Goal: Task Accomplishment & Management: Check status

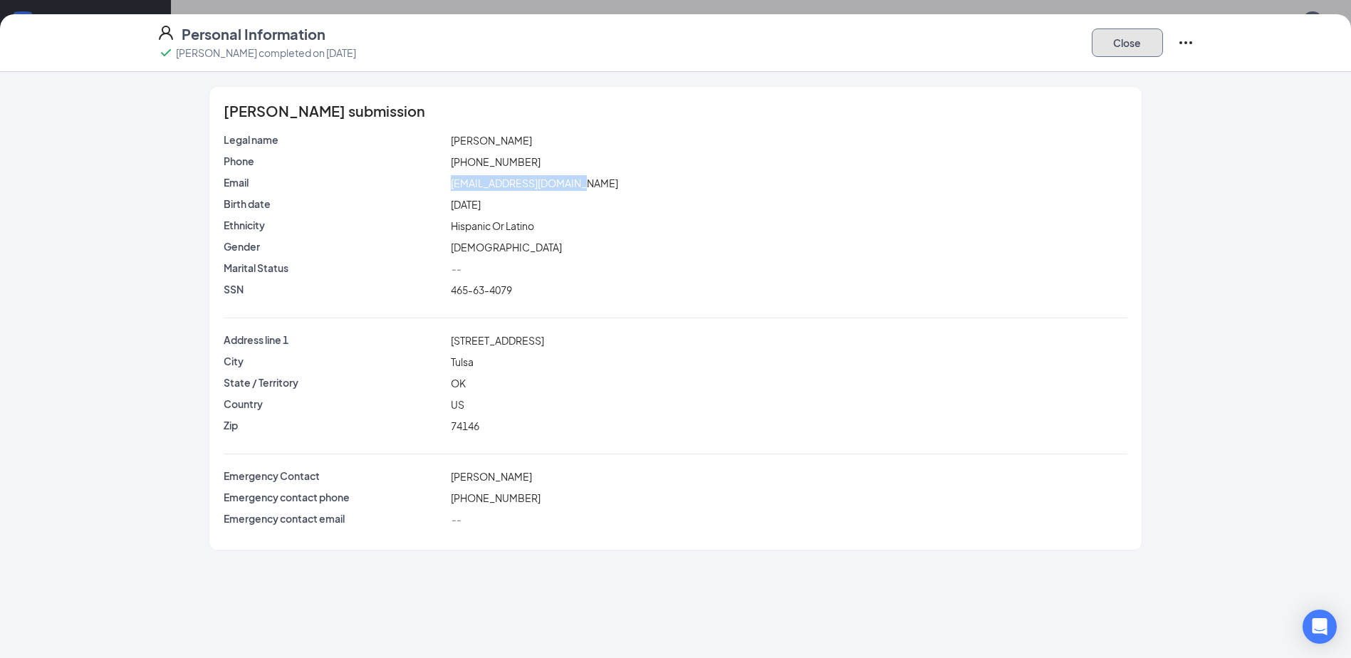
click at [1139, 49] on button "Close" at bounding box center [1127, 42] width 71 height 28
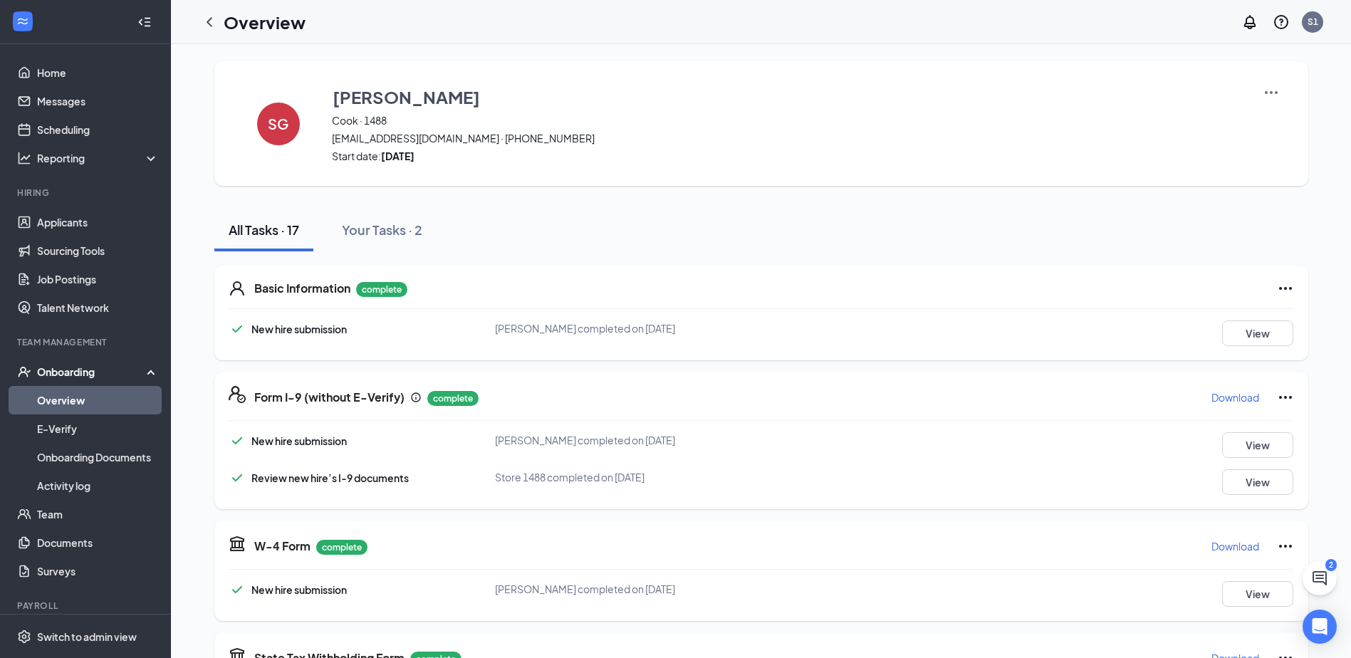
click at [110, 409] on link "Overview" at bounding box center [98, 400] width 122 height 28
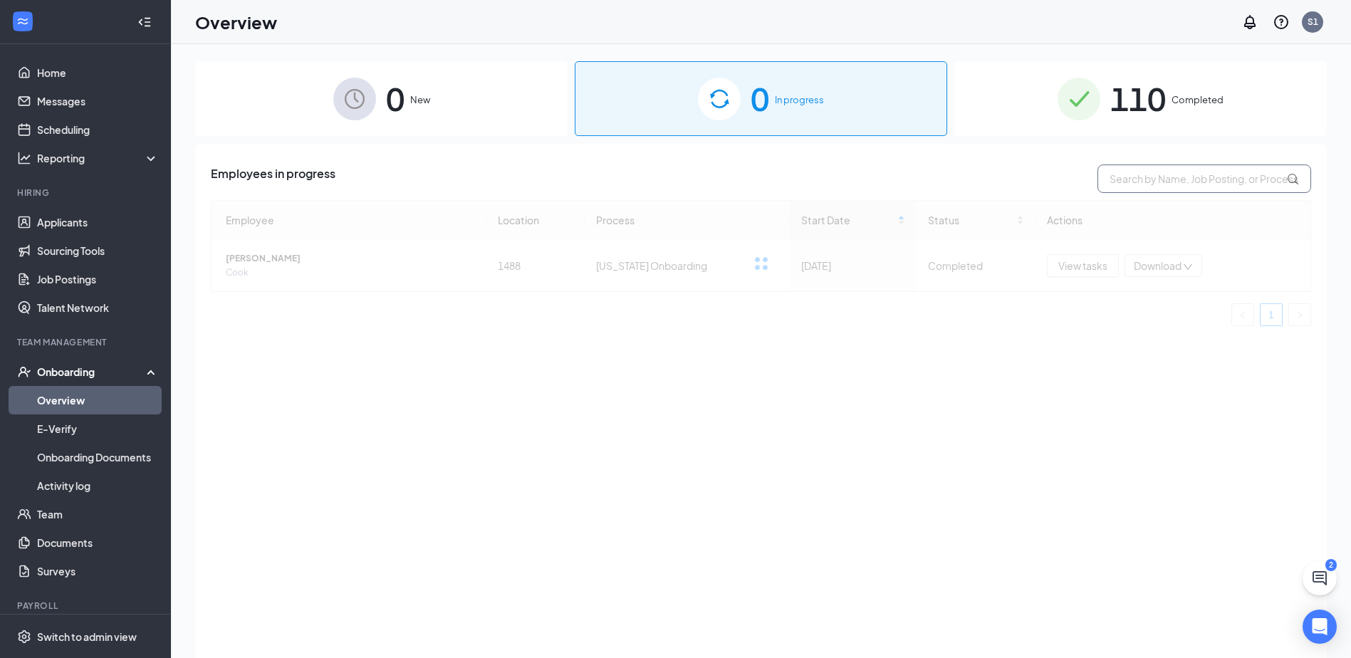
click at [1173, 182] on input "text" at bounding box center [1205, 179] width 214 height 28
click at [1154, 133] on div "110 Completed" at bounding box center [1141, 98] width 373 height 75
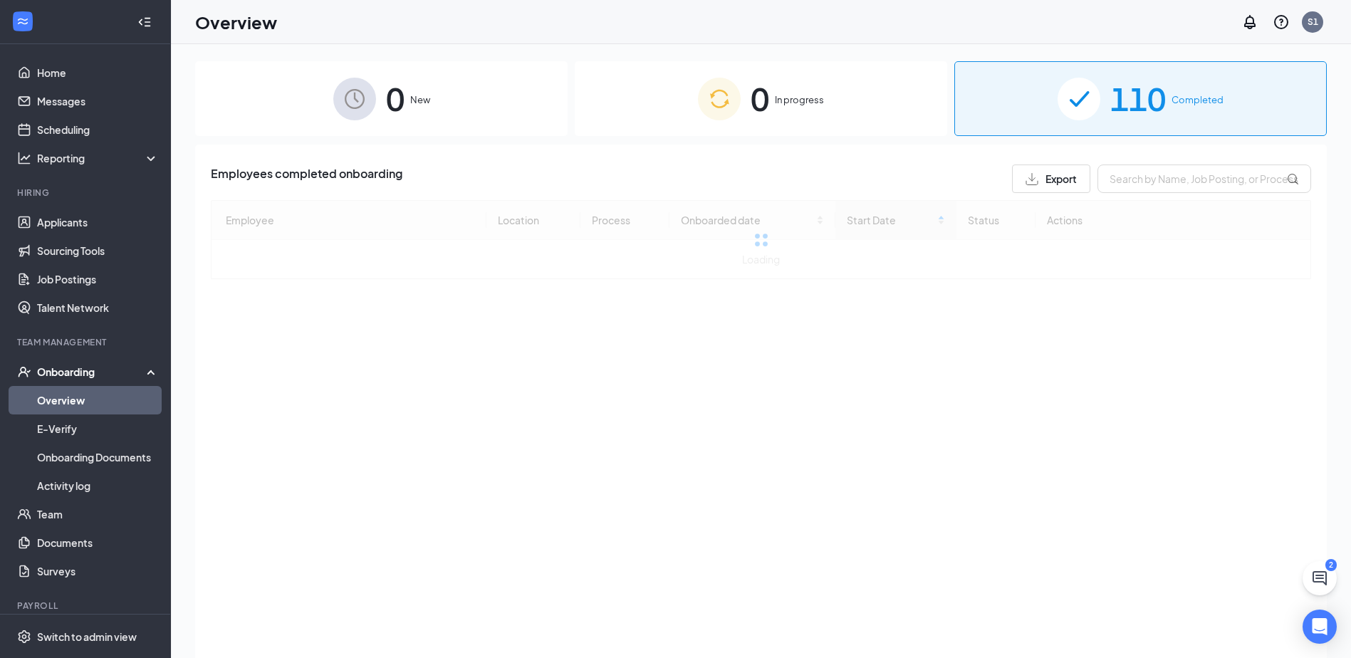
click at [1151, 123] on span "110" at bounding box center [1139, 98] width 56 height 49
click at [1156, 190] on input "text" at bounding box center [1205, 179] width 214 height 28
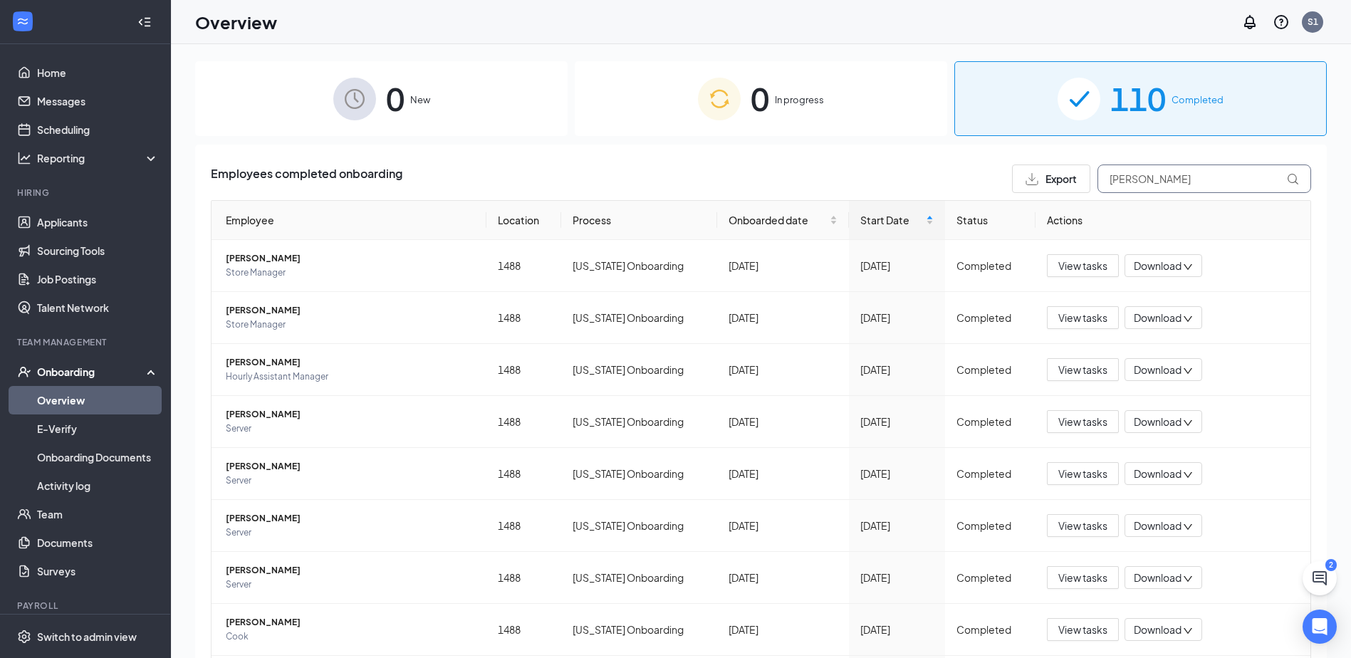
type input "leticia"
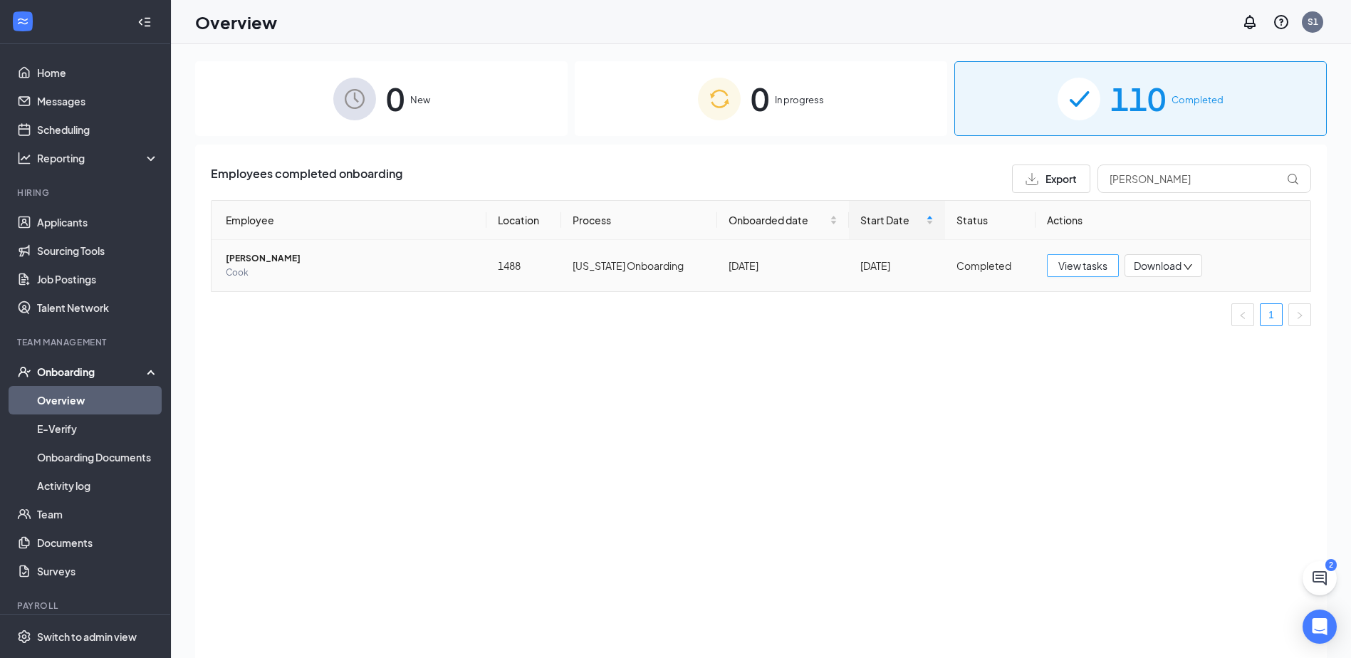
click at [1080, 274] on button "View tasks" at bounding box center [1083, 265] width 72 height 23
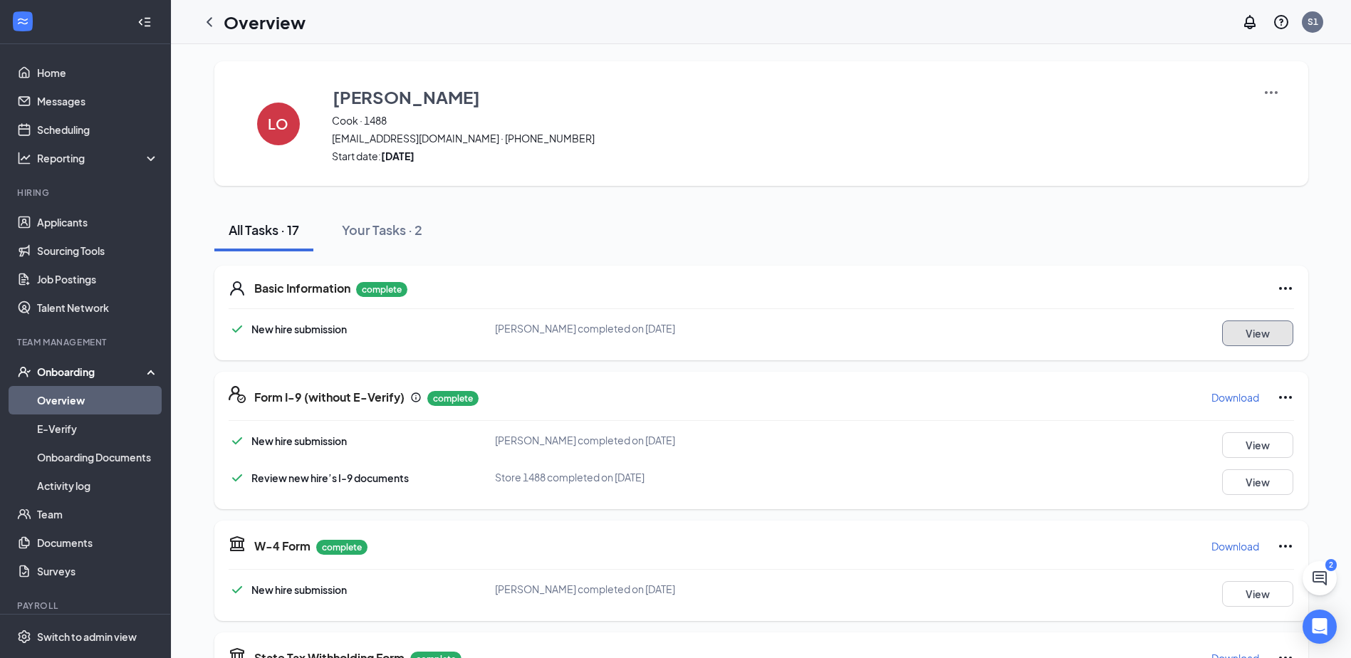
click at [1259, 331] on button "View" at bounding box center [1257, 334] width 71 height 26
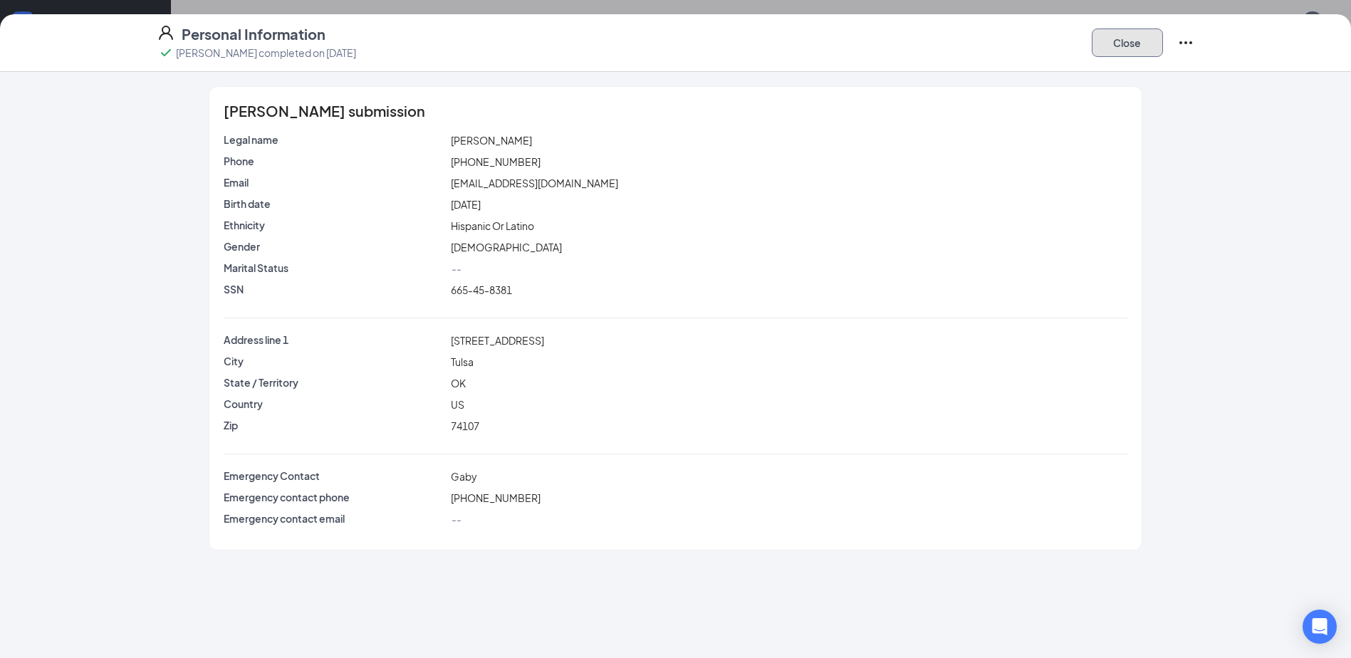
click at [1139, 41] on button "Close" at bounding box center [1127, 42] width 71 height 28
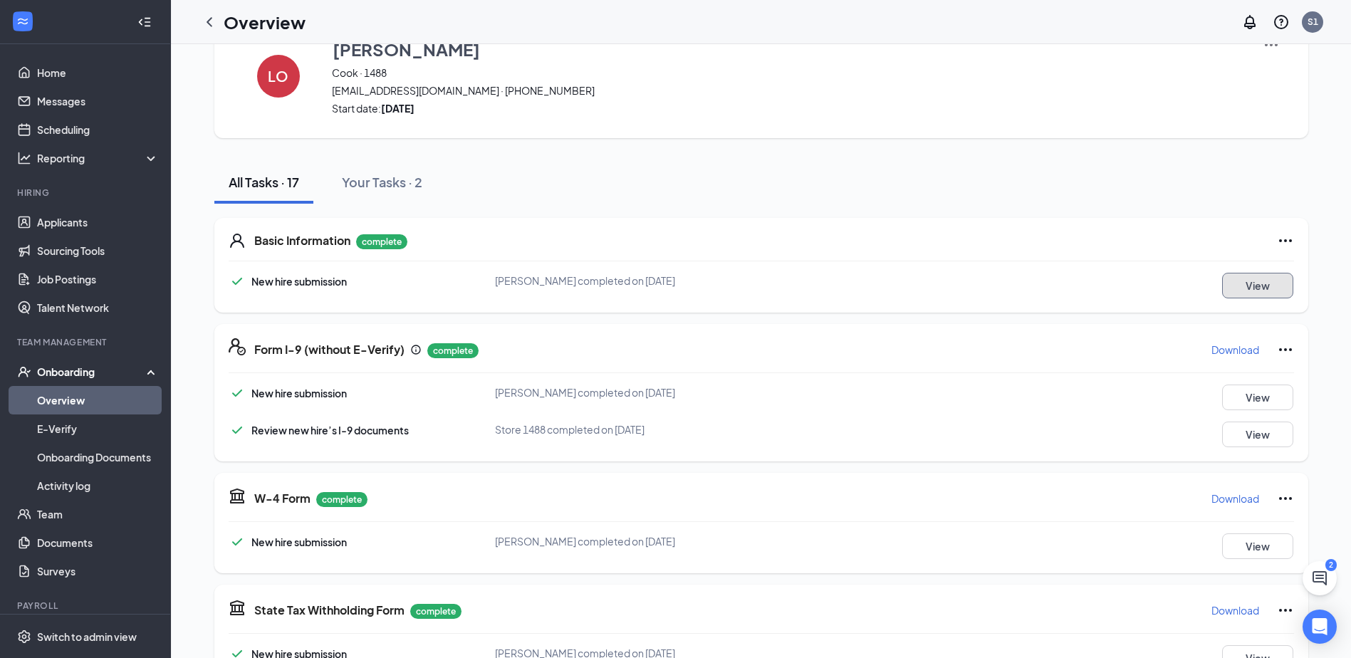
scroll to position [71, 0]
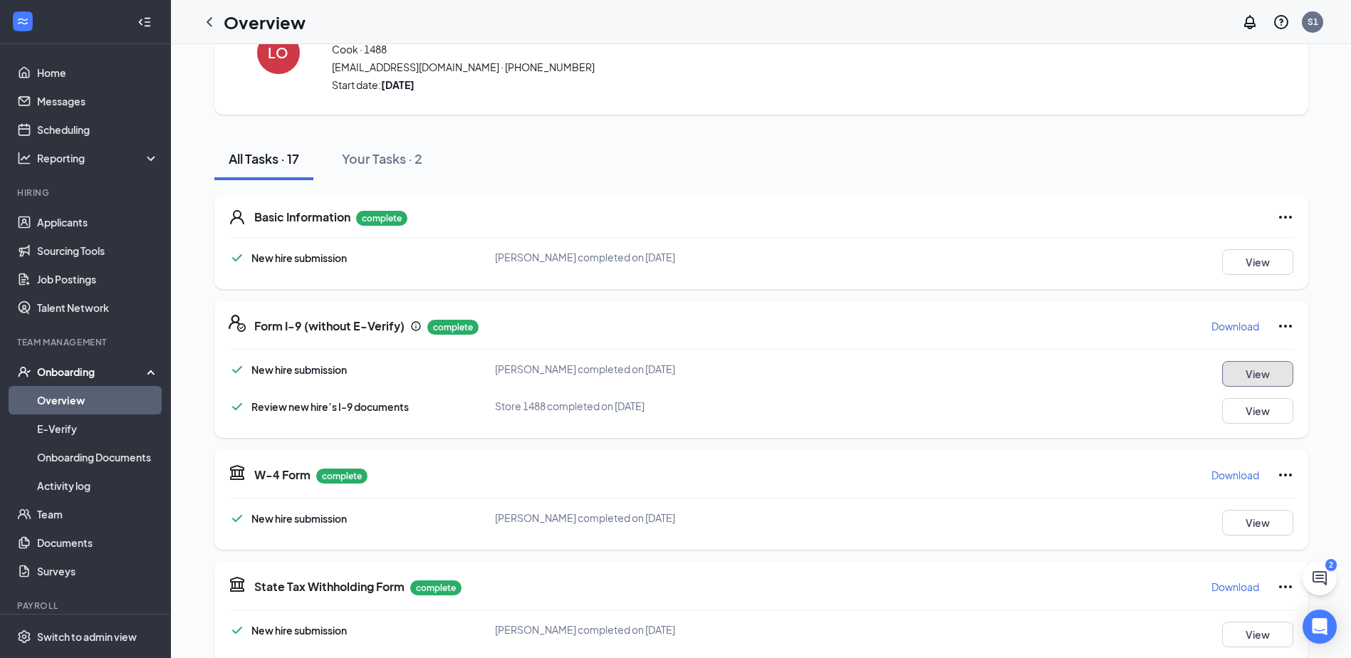
click at [1254, 370] on button "View" at bounding box center [1257, 374] width 71 height 26
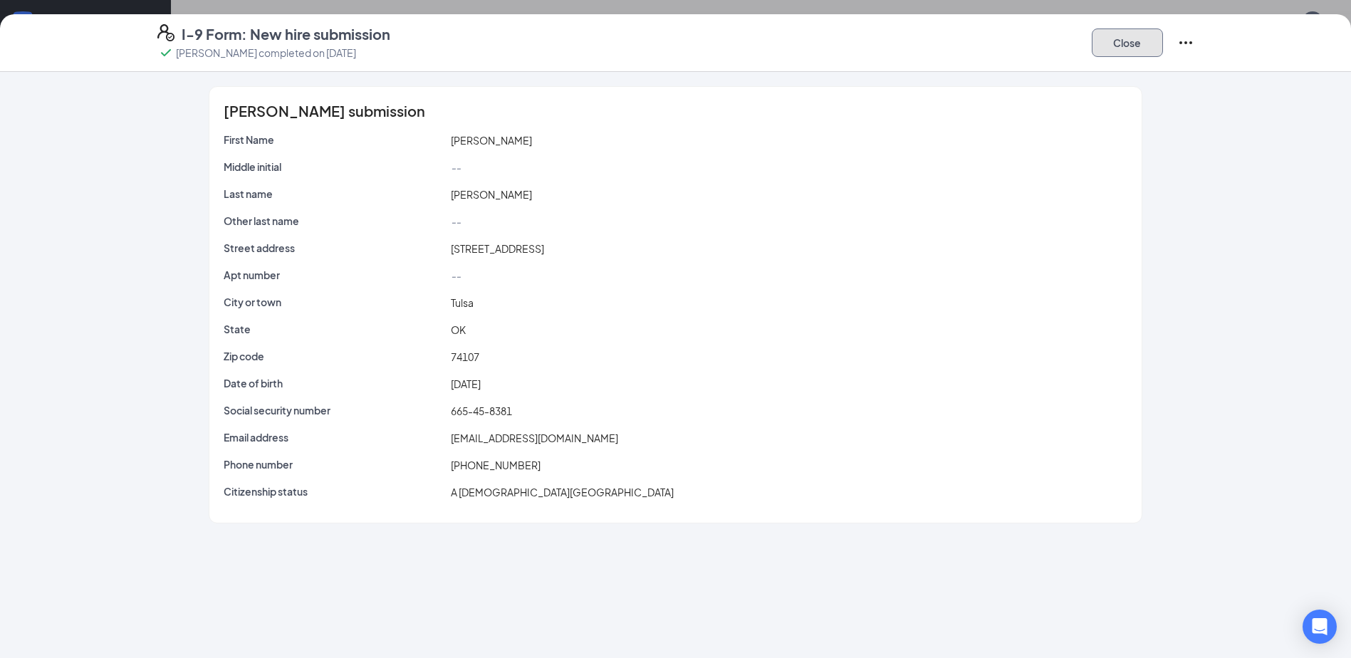
click at [1140, 40] on button "Close" at bounding box center [1127, 42] width 71 height 28
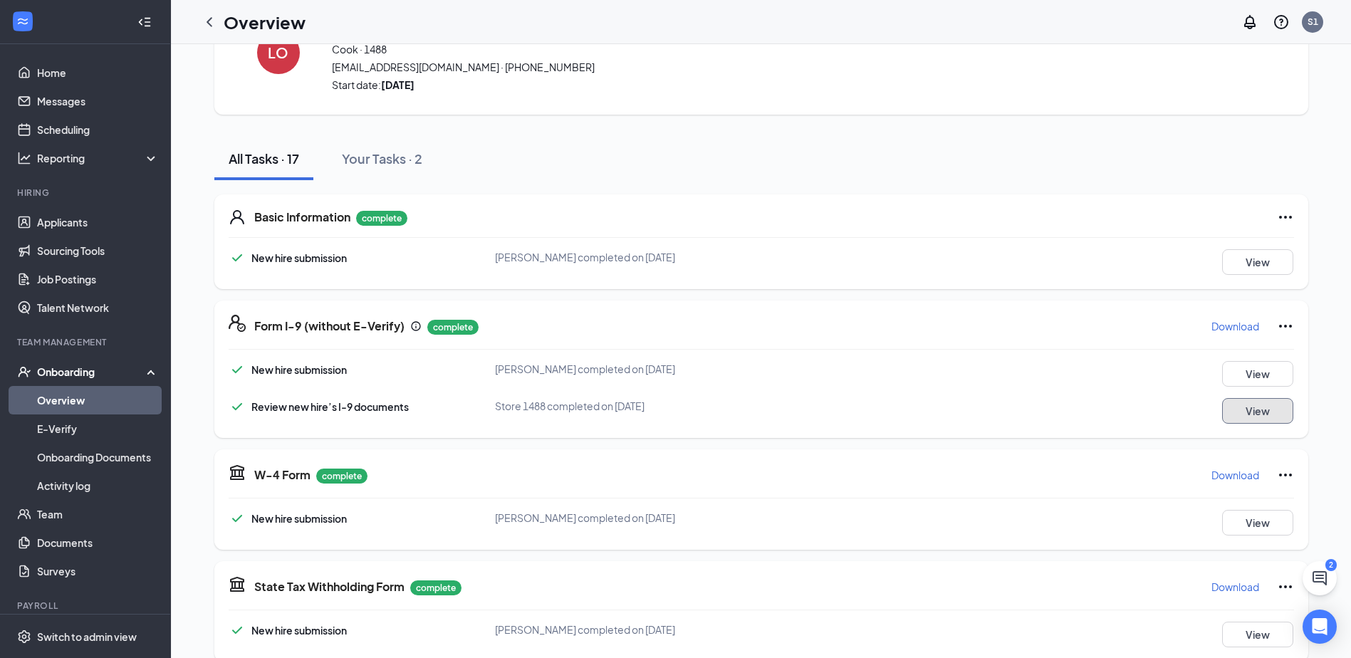
click at [1259, 414] on button "View" at bounding box center [1257, 411] width 71 height 26
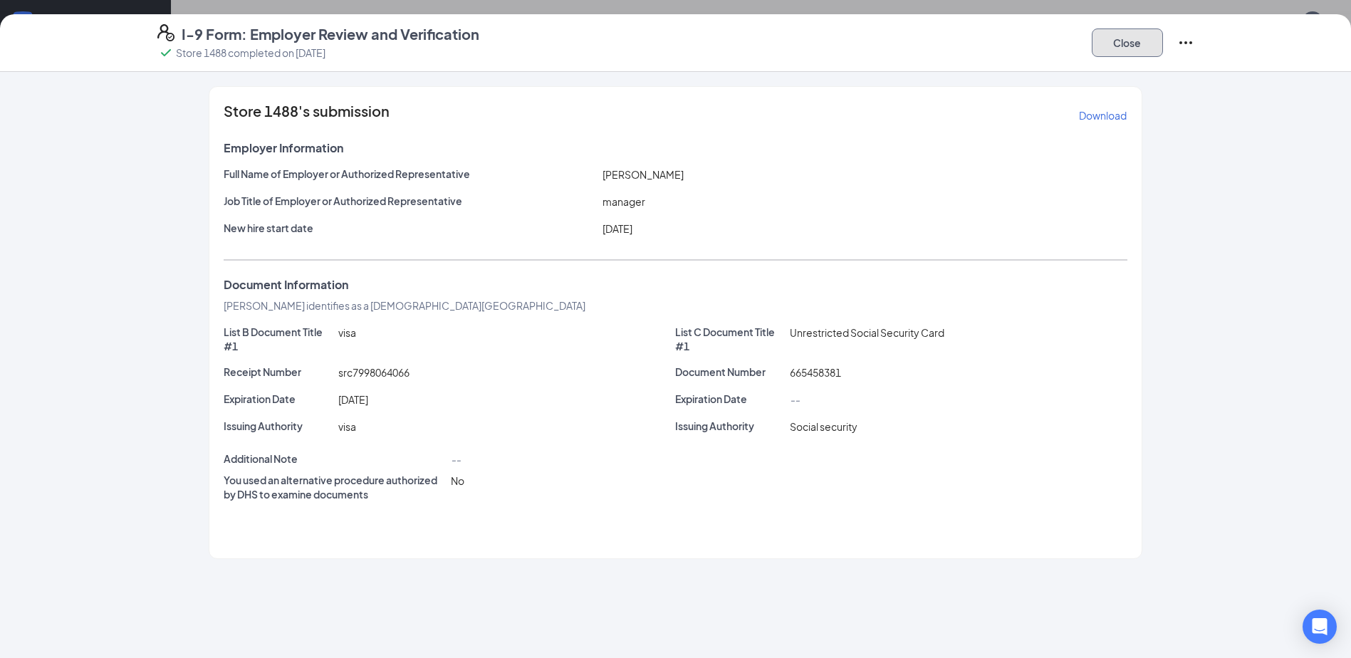
click at [1127, 56] on button "Close" at bounding box center [1127, 42] width 71 height 28
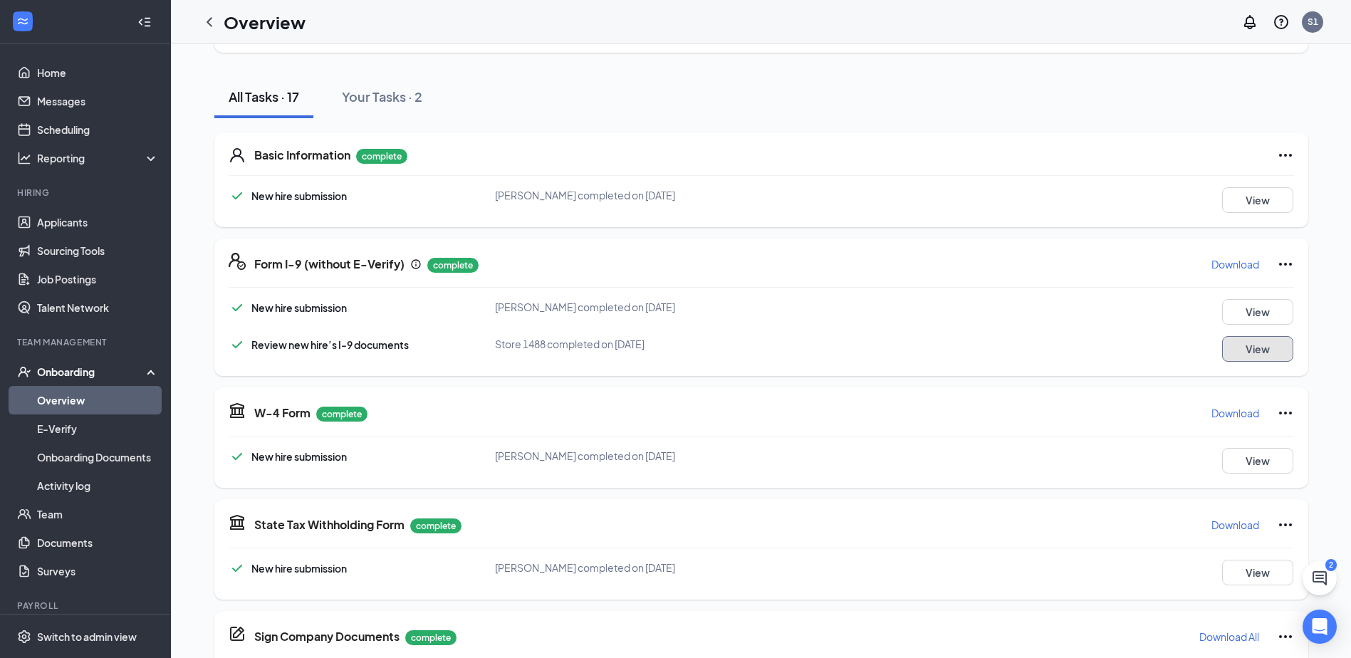
scroll to position [214, 0]
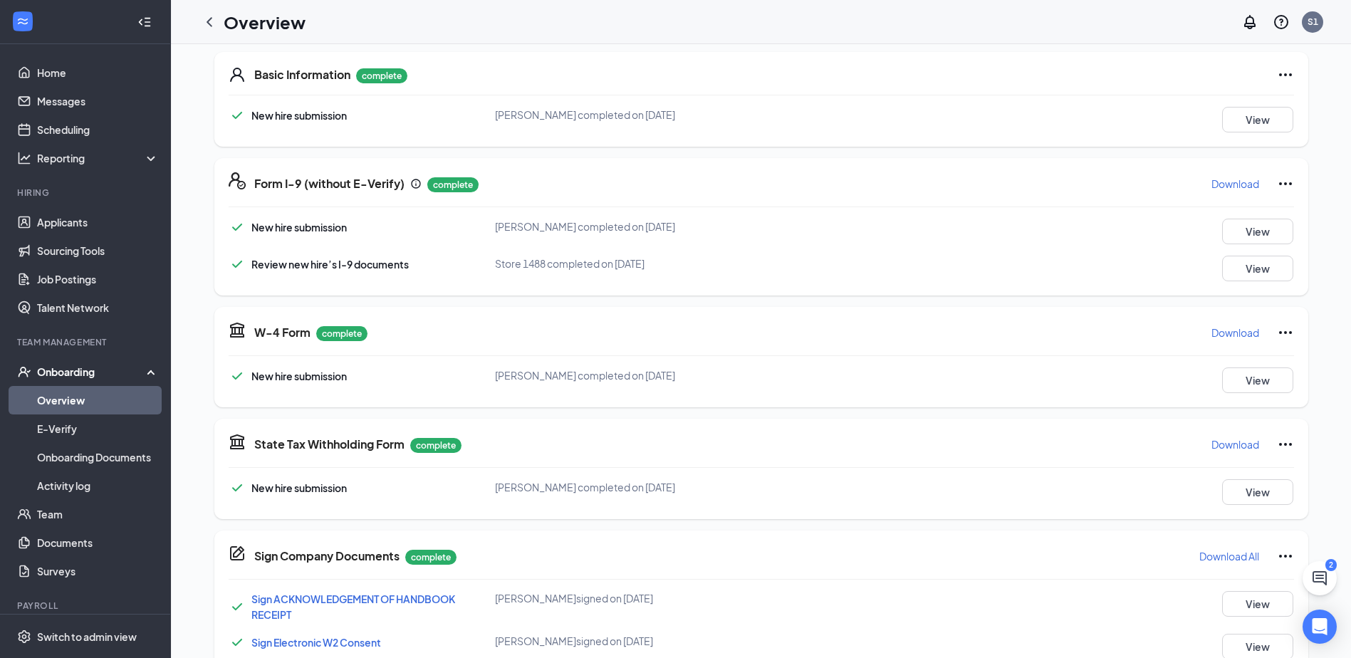
click at [1231, 393] on div "W-4 Form complete Download New hire submission Leticia Orozco completed on Nov …" at bounding box center [761, 357] width 1094 height 100
click at [1236, 383] on button "View" at bounding box center [1257, 381] width 71 height 26
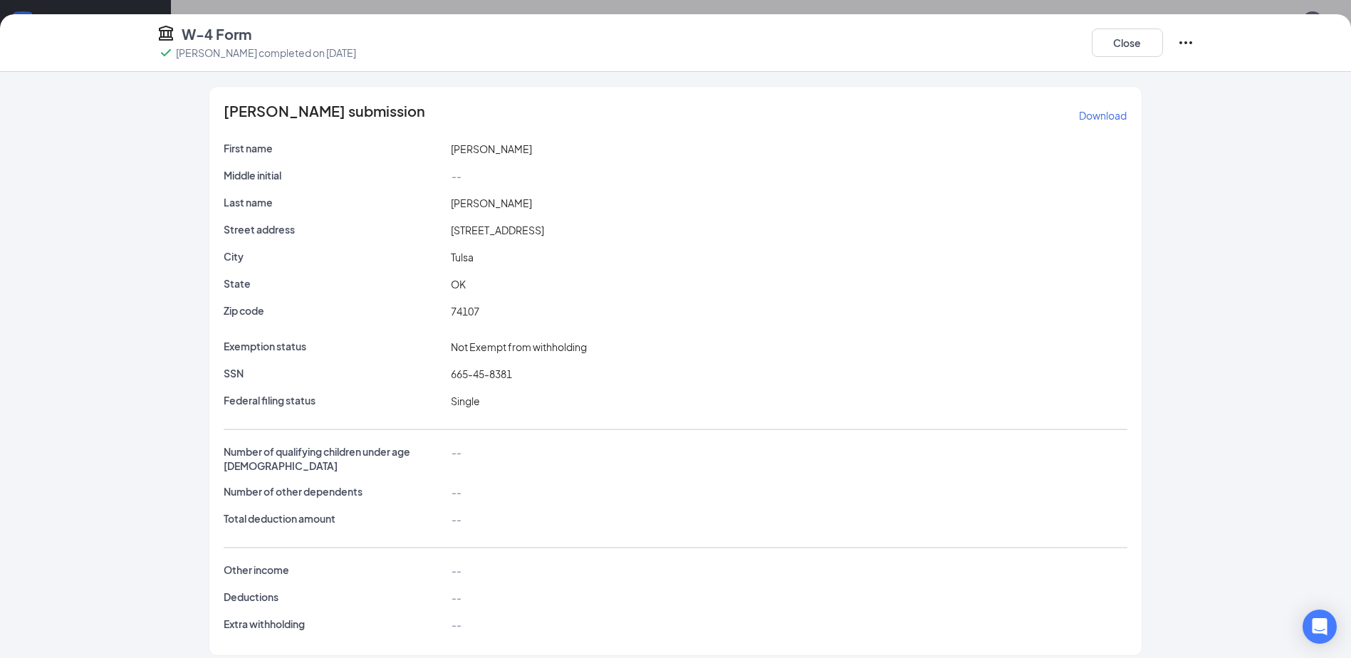
scroll to position [356, 0]
click at [1133, 41] on button "Close" at bounding box center [1127, 42] width 71 height 28
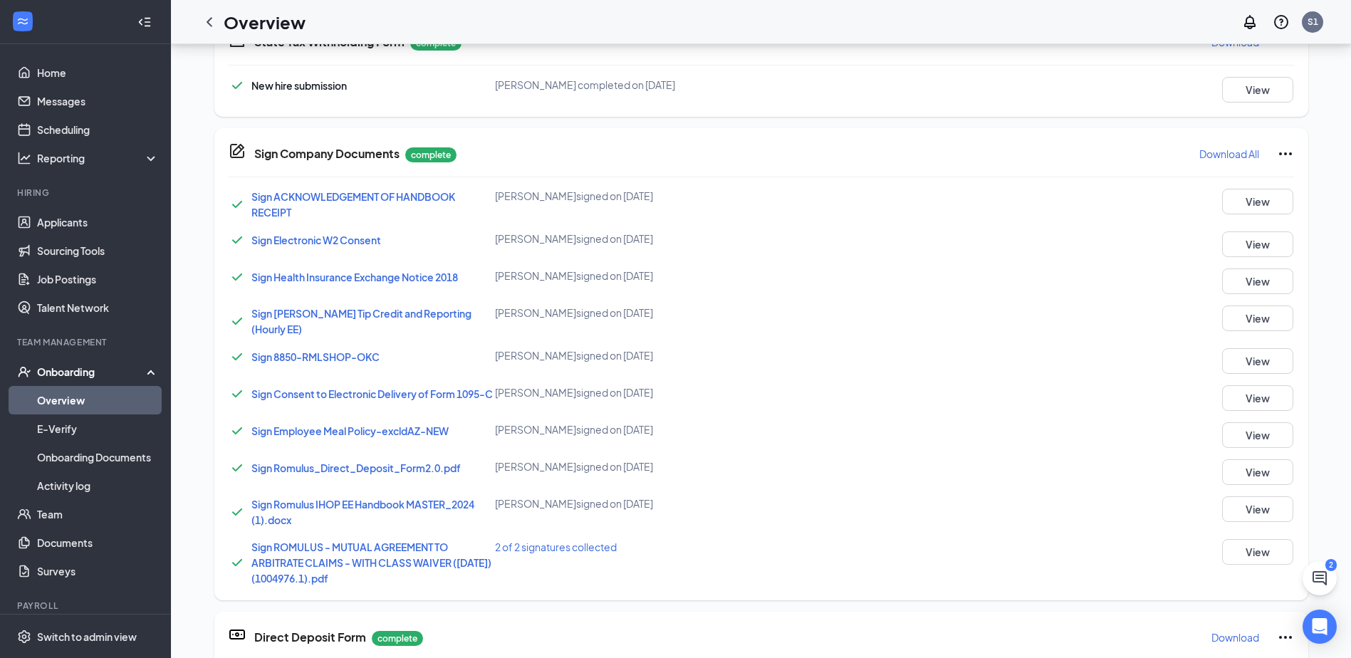
scroll to position [427, 0]
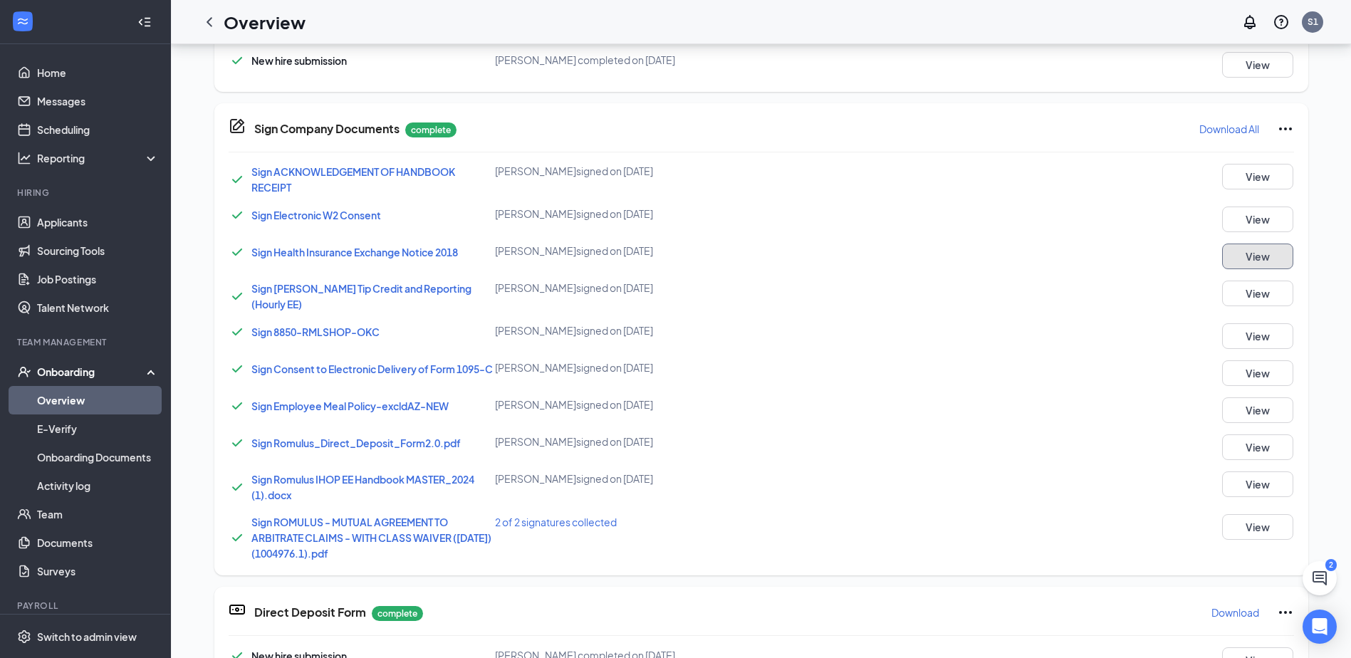
click at [1249, 266] on button "View" at bounding box center [1257, 257] width 71 height 26
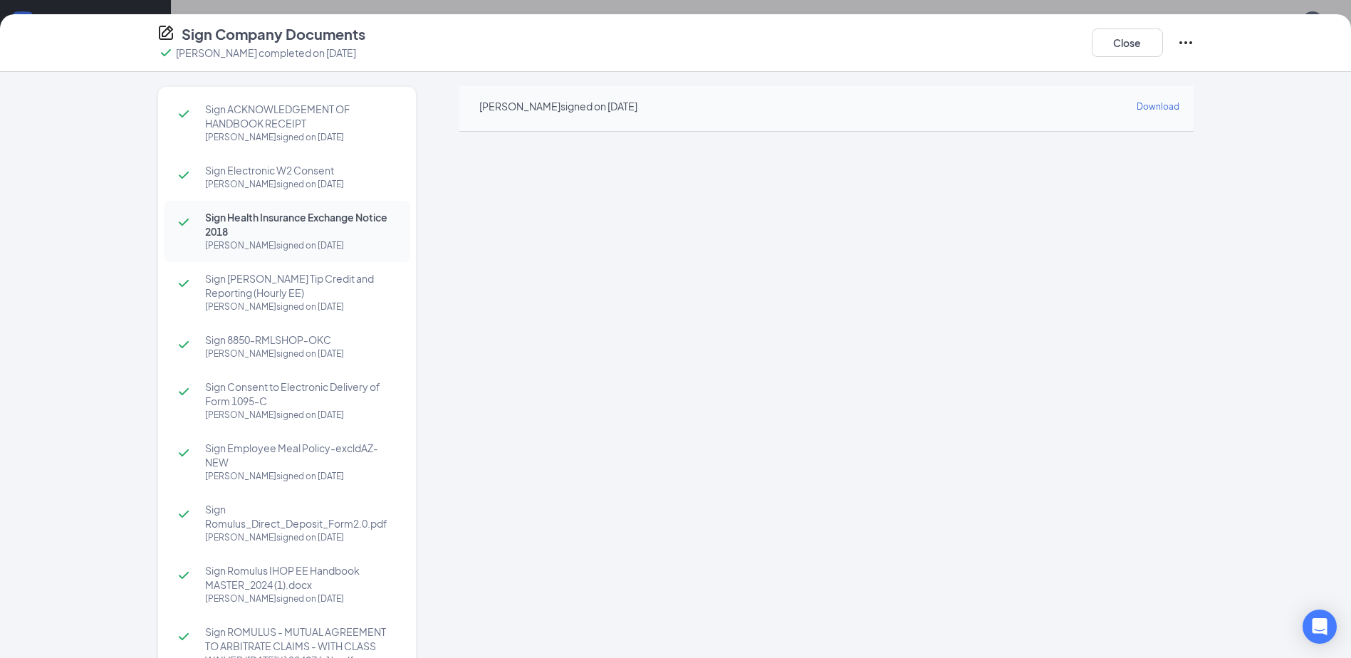
scroll to position [214, 0]
click at [249, 172] on span "Sign Electronic W2 Consent" at bounding box center [300, 170] width 191 height 14
drag, startPoint x: 242, startPoint y: 129, endPoint x: 256, endPoint y: 128, distance: 14.3
click at [242, 129] on span "Sign ACKNOWLEDGEMENT OF HANDBOOK RECEIPT" at bounding box center [300, 116] width 191 height 28
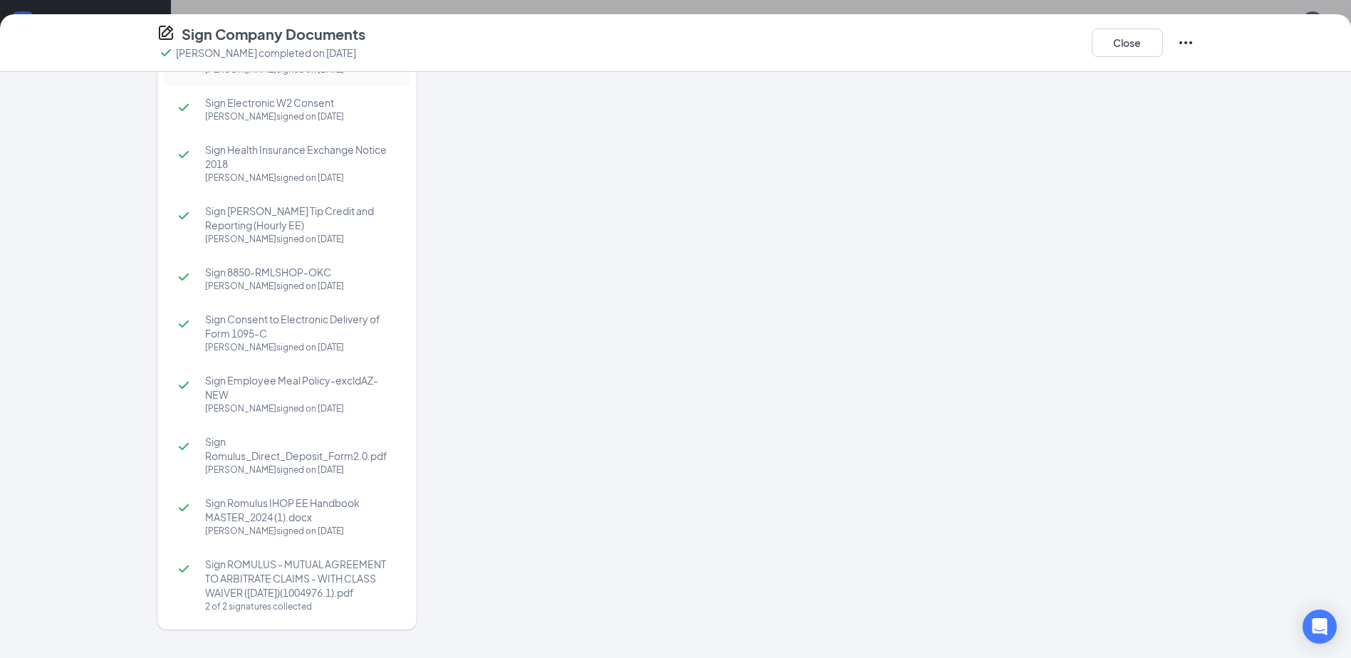
scroll to position [71, 0]
click at [246, 466] on div "Leticia Orozco signed on Nov 9" at bounding box center [300, 470] width 191 height 14
click at [251, 400] on span "Sign Employee Meal Policy-excldAZ-NEW" at bounding box center [300, 387] width 191 height 28
click at [254, 346] on div "Leticia Orozco signed on Nov 9" at bounding box center [300, 348] width 191 height 14
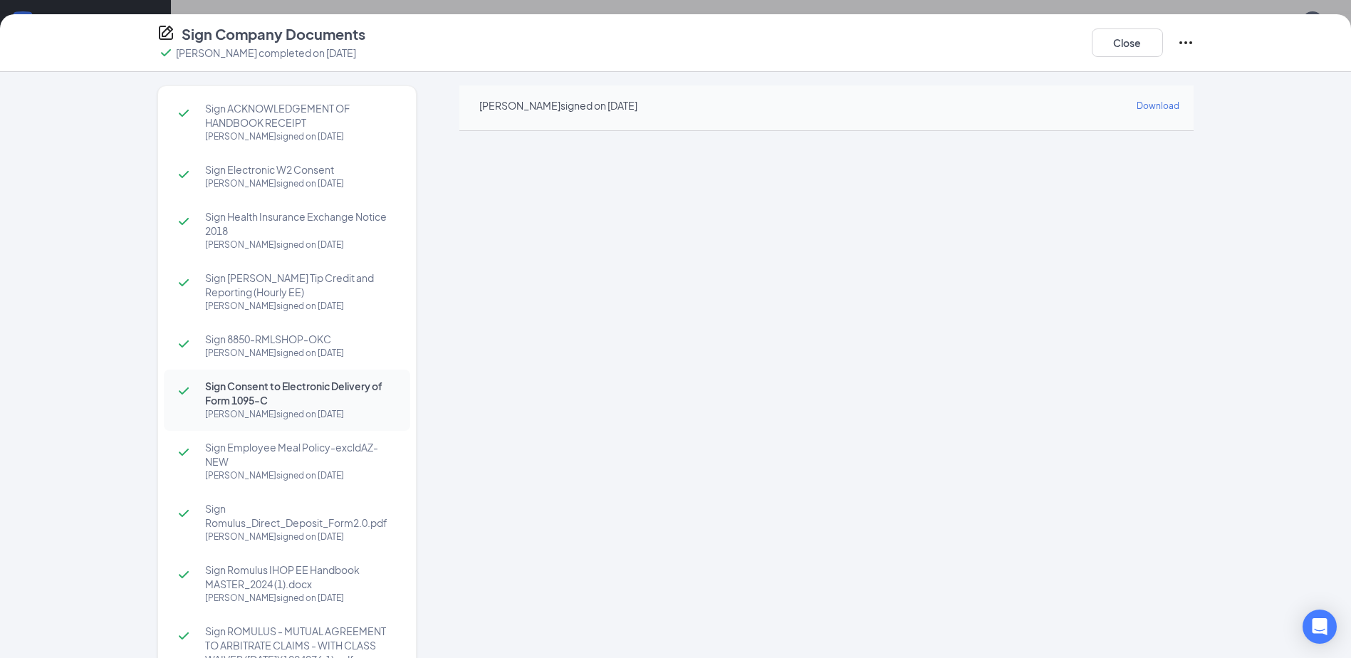
scroll to position [0, 0]
click at [292, 343] on span "Sign 8850-RMLSHOP-OKC" at bounding box center [300, 340] width 191 height 14
click at [1109, 47] on button "Close" at bounding box center [1127, 42] width 71 height 28
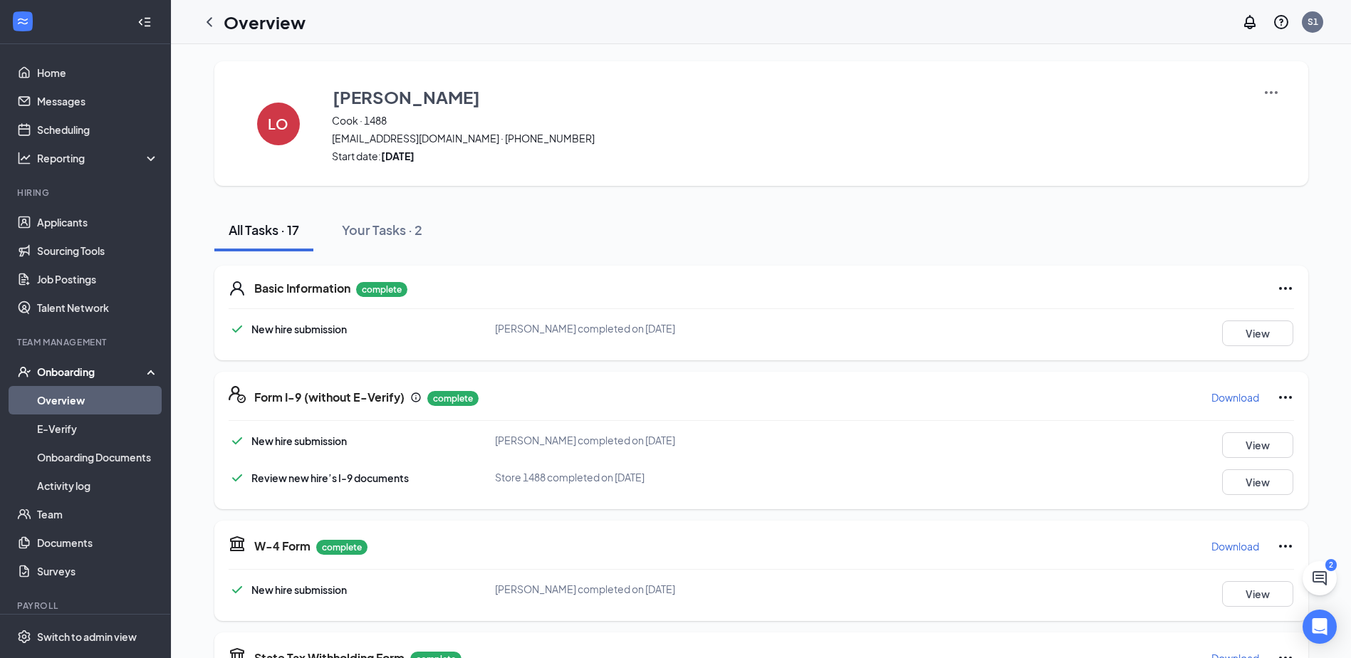
click at [1215, 334] on div "View" at bounding box center [1227, 334] width 133 height 26
click at [1240, 331] on button "View" at bounding box center [1257, 334] width 71 height 26
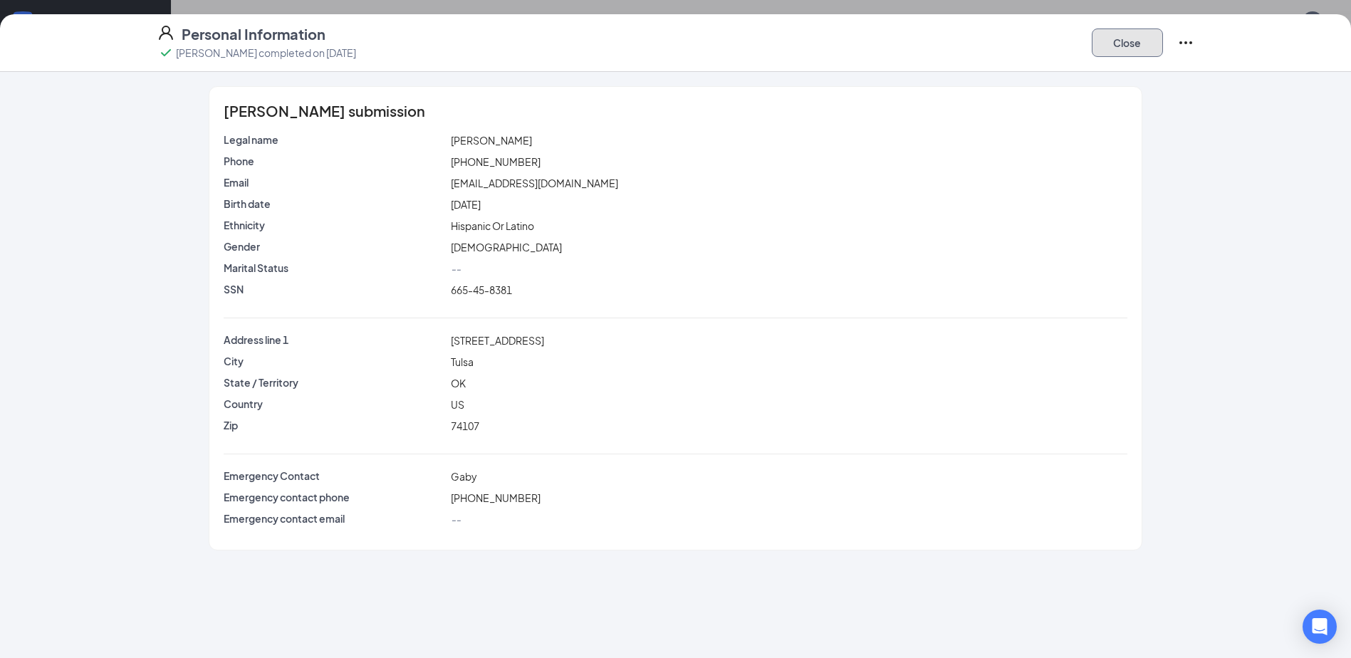
click at [1124, 52] on button "Close" at bounding box center [1127, 42] width 71 height 28
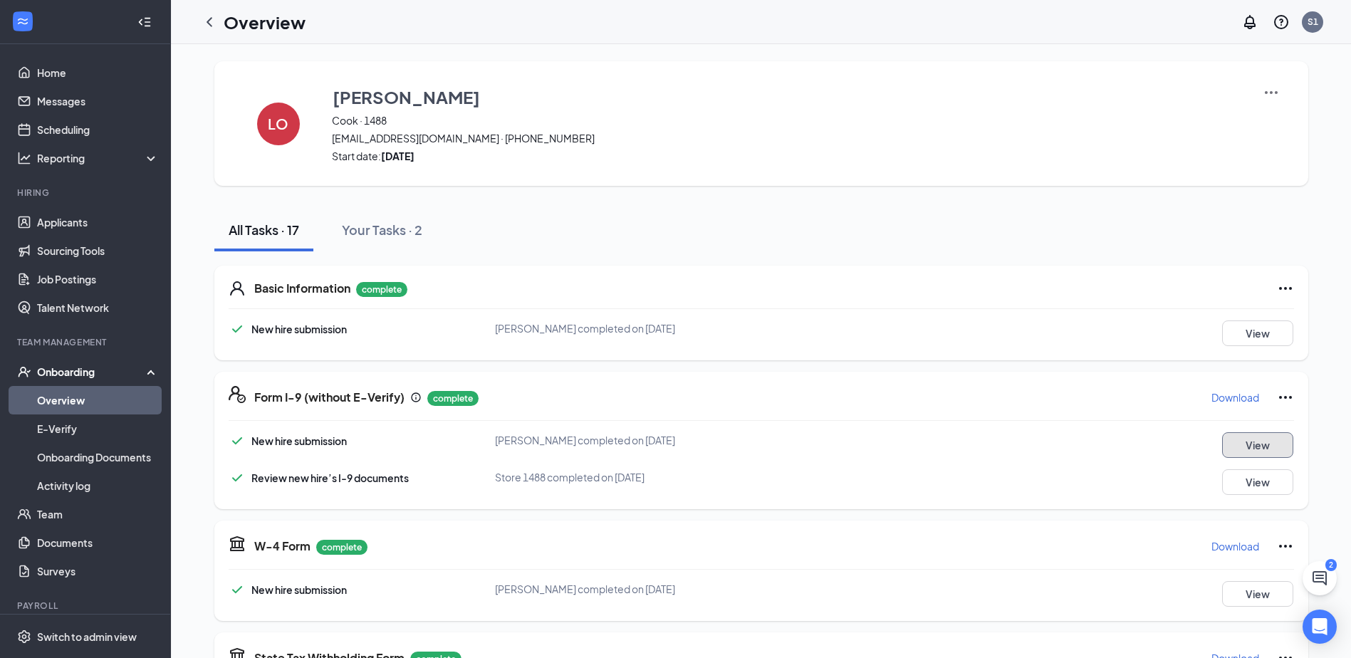
click at [1247, 448] on button "View" at bounding box center [1257, 445] width 71 height 26
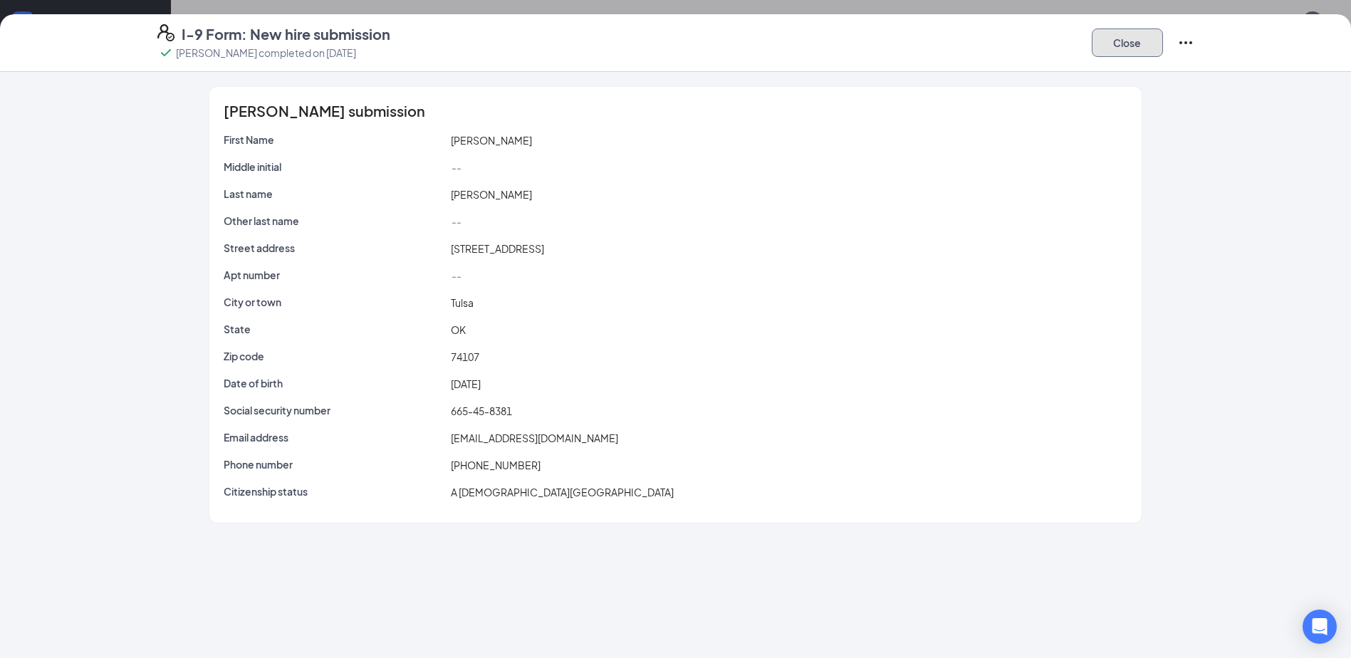
click at [1122, 51] on button "Close" at bounding box center [1127, 42] width 71 height 28
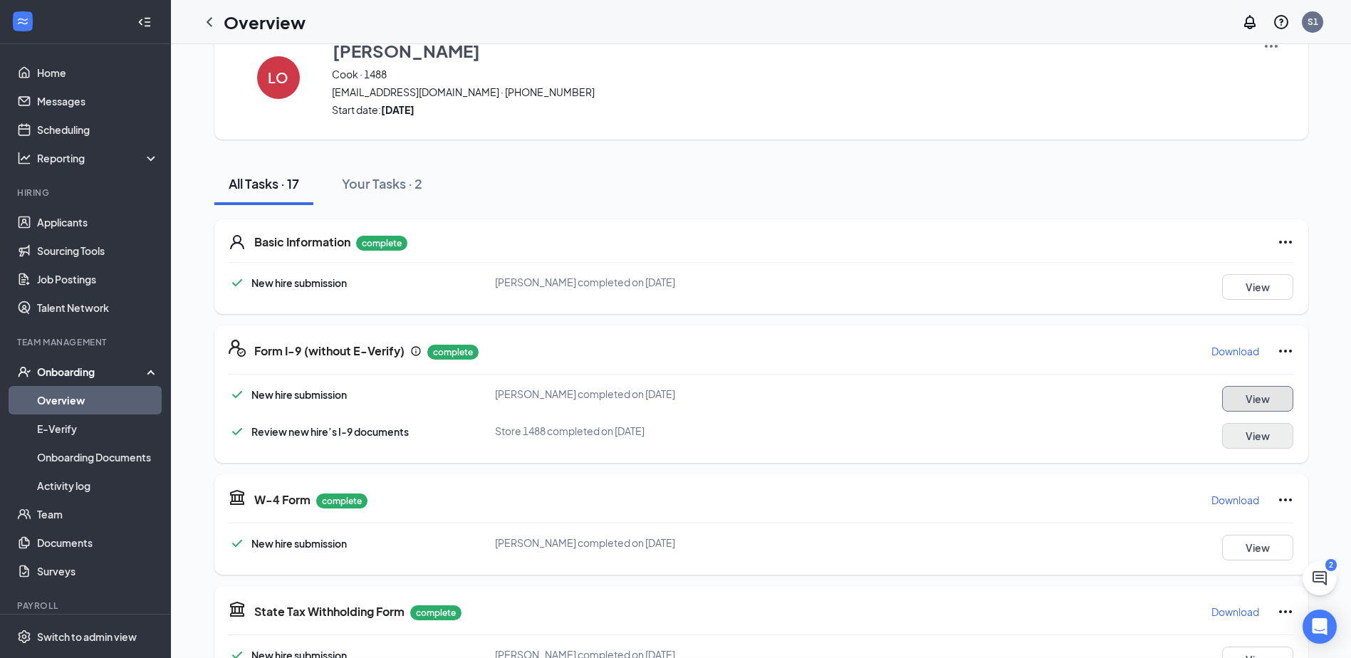
scroll to position [71, 0]
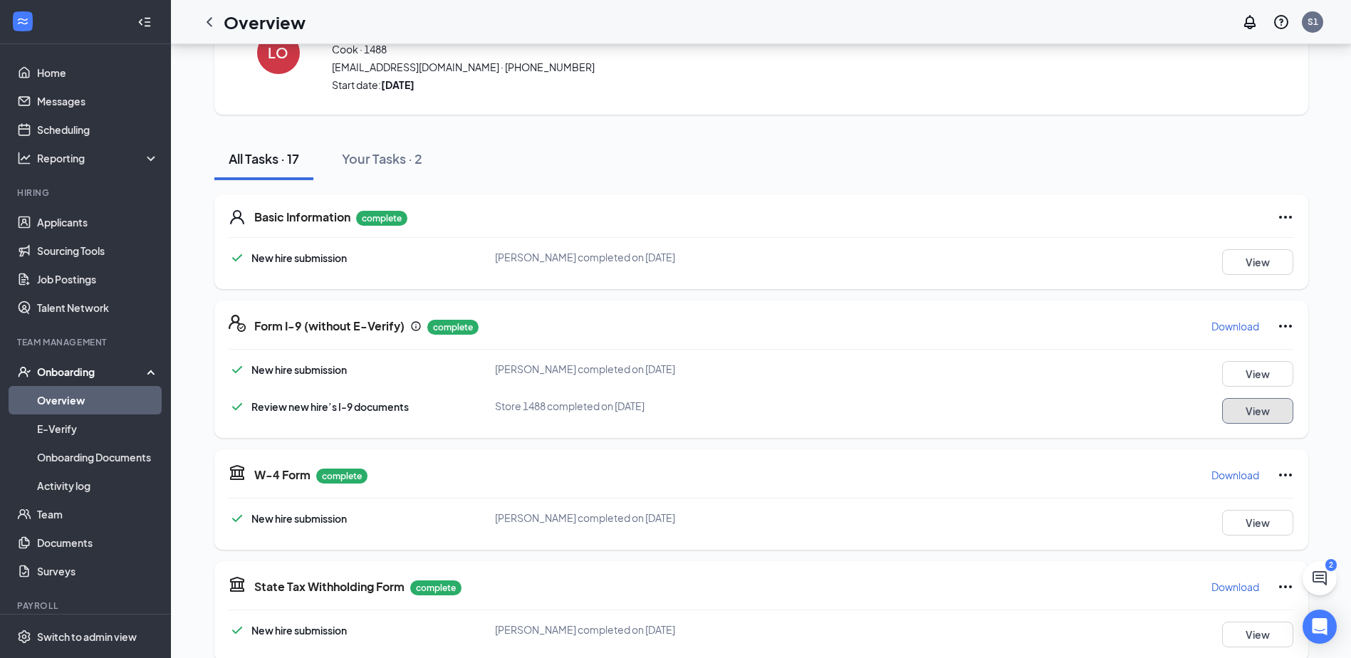
click at [1259, 404] on button "View" at bounding box center [1257, 411] width 71 height 26
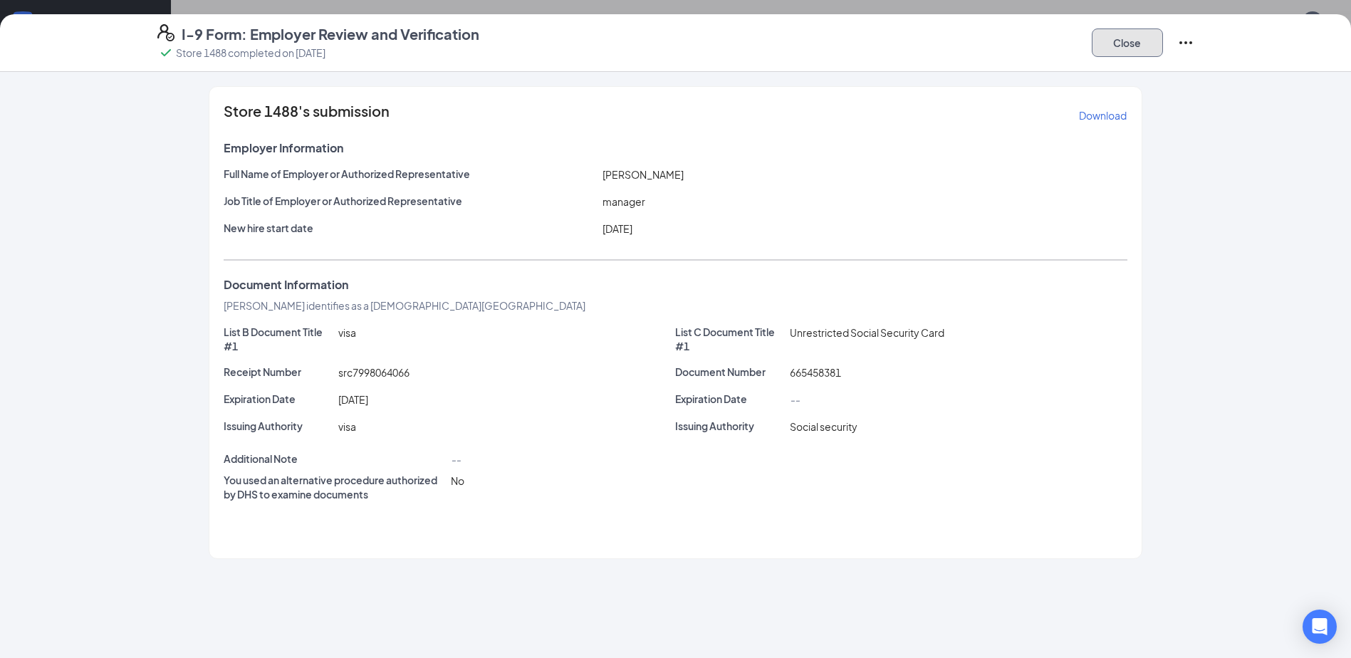
click at [1133, 53] on button "Close" at bounding box center [1127, 42] width 71 height 28
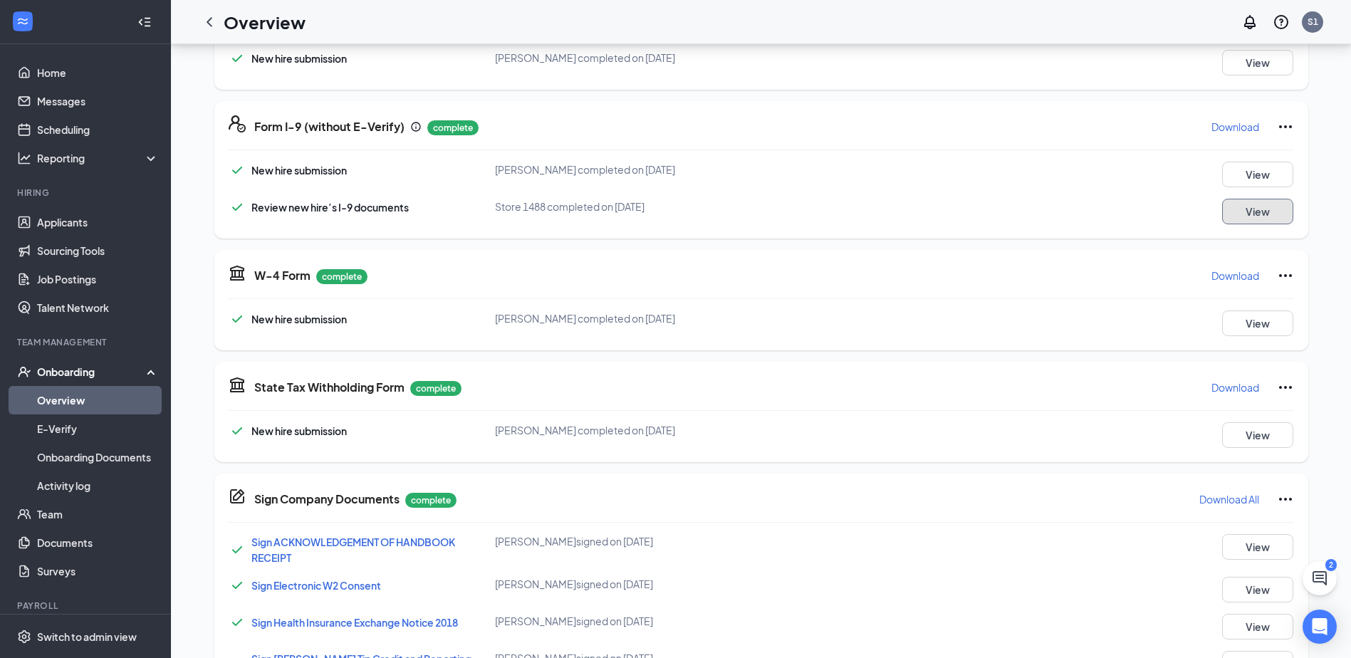
scroll to position [142, 0]
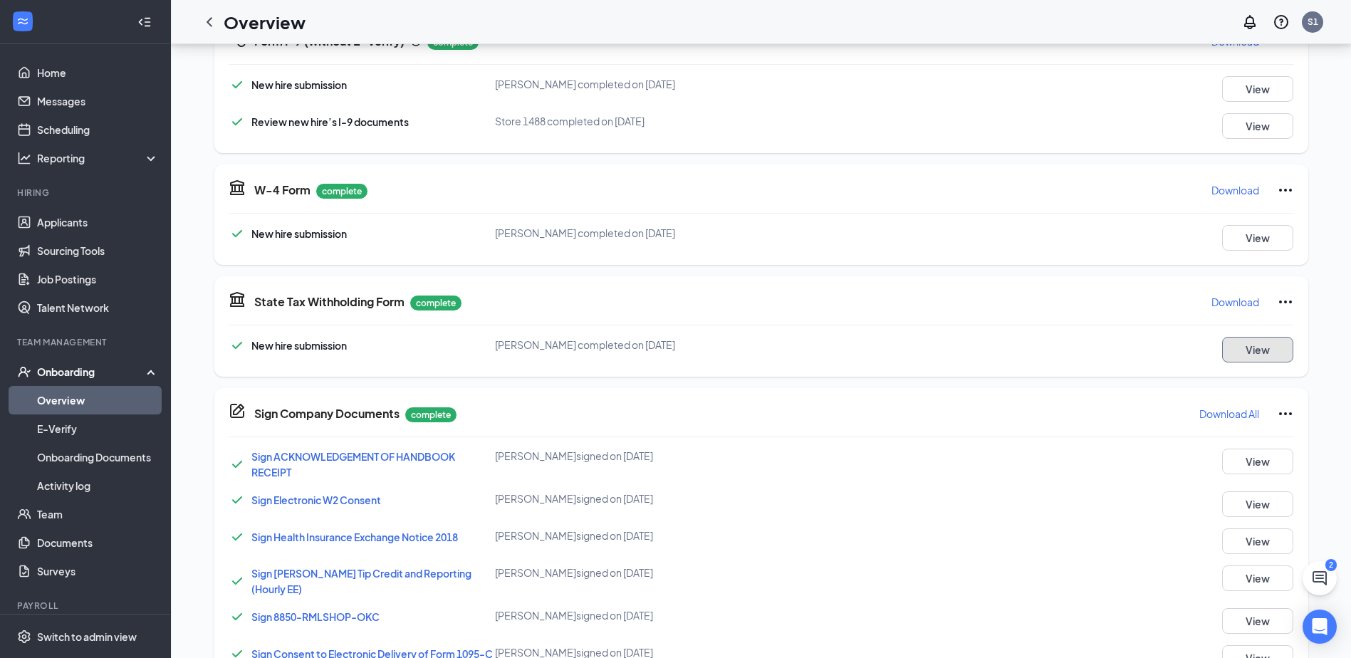
click at [1233, 360] on button "View" at bounding box center [1257, 350] width 71 height 26
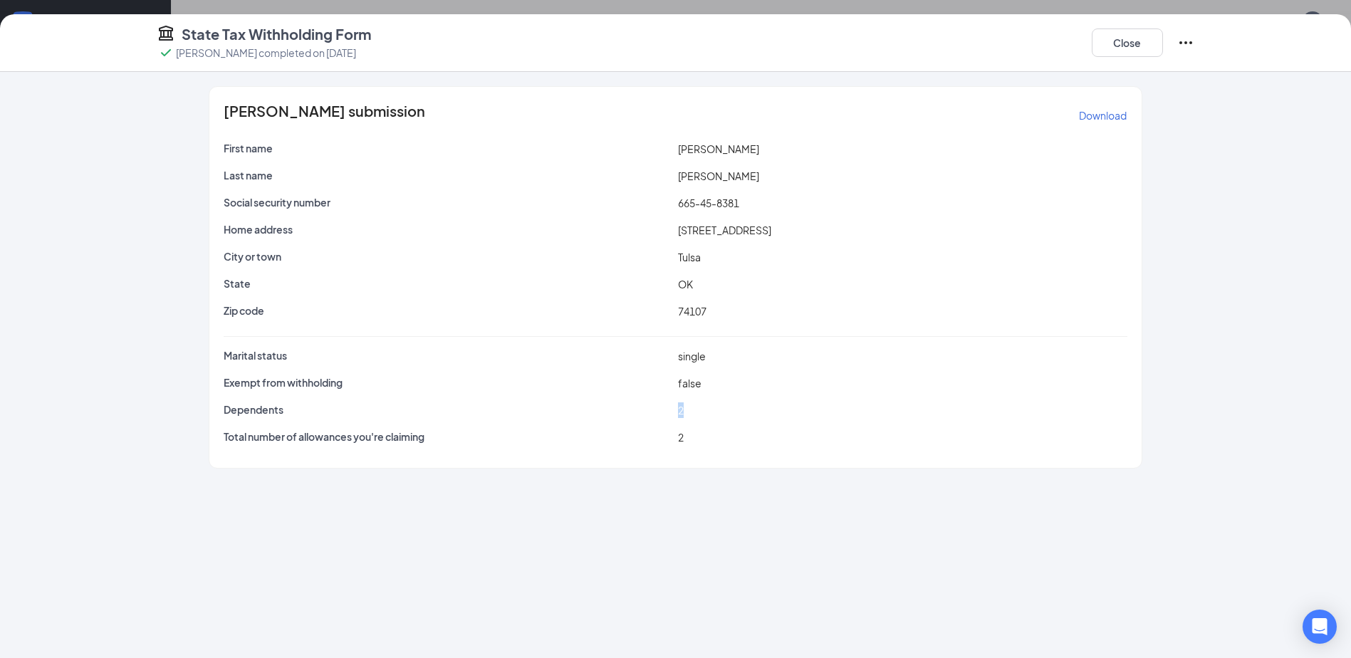
drag, startPoint x: 682, startPoint y: 410, endPoint x: 719, endPoint y: 427, distance: 40.8
click at [719, 427] on div "Marital status single Exempt from withholding false Dependents 2 Total number o…" at bounding box center [675, 399] width 903 height 103
drag, startPoint x: 719, startPoint y: 427, endPoint x: 686, endPoint y: 452, distance: 41.6
click at [686, 452] on div "Leticia Orozco's submission Download First name Leticia Last name Orozco Social…" at bounding box center [675, 277] width 932 height 381
click at [681, 442] on span "2" at bounding box center [681, 437] width 6 height 13
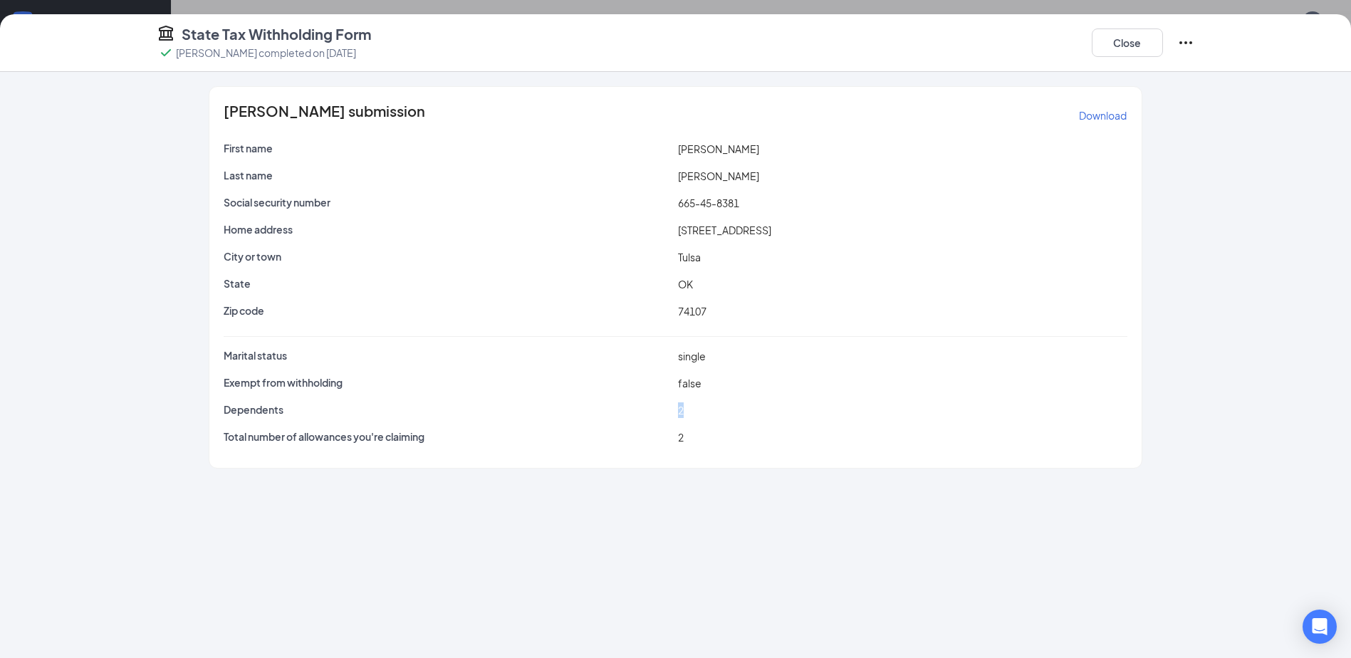
click at [683, 415] on span "2" at bounding box center [681, 410] width 6 height 13
drag, startPoint x: 683, startPoint y: 415, endPoint x: 685, endPoint y: 439, distance: 24.3
click at [677, 439] on div "2" at bounding box center [902, 438] width 455 height 16
drag, startPoint x: 700, startPoint y: 437, endPoint x: 686, endPoint y: 437, distance: 14.2
click at [701, 437] on div "2" at bounding box center [902, 438] width 455 height 16
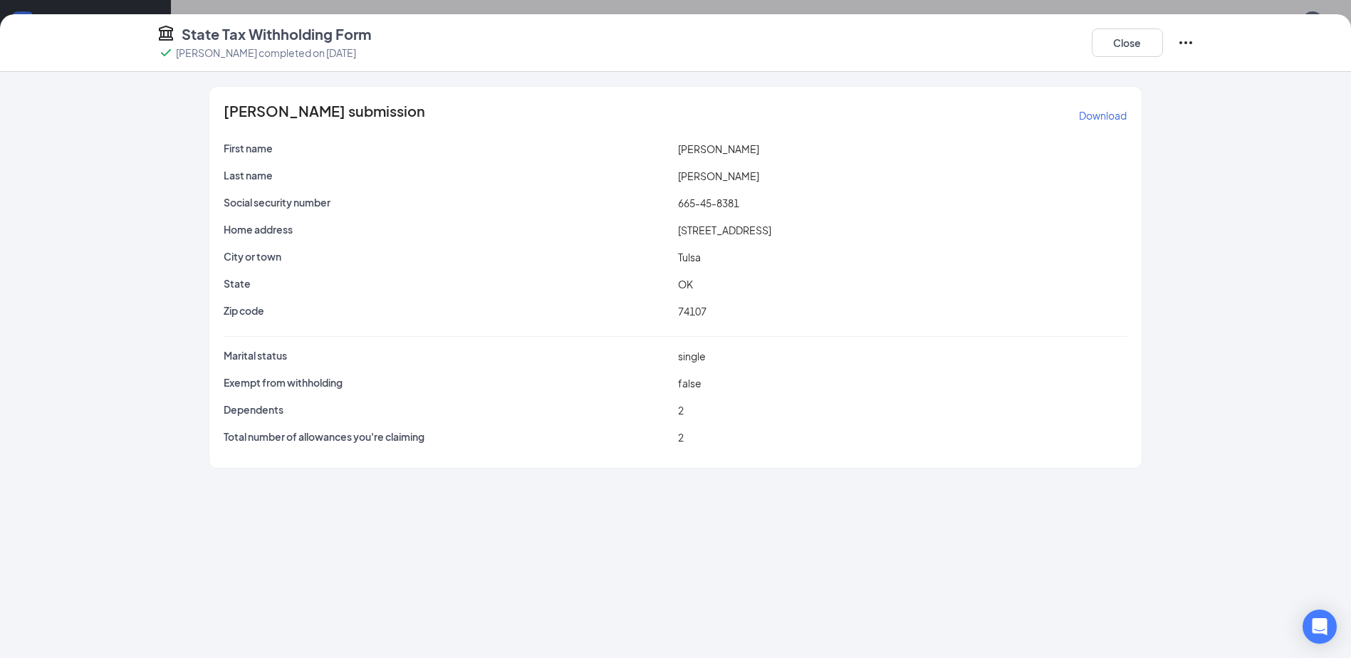
click at [664, 436] on p "Total number of allowances you're claiming" at bounding box center [448, 437] width 449 height 14
click at [678, 412] on span "2" at bounding box center [681, 410] width 6 height 13
click at [688, 437] on div "2" at bounding box center [902, 438] width 455 height 16
click at [1101, 42] on button "Close" at bounding box center [1127, 42] width 71 height 28
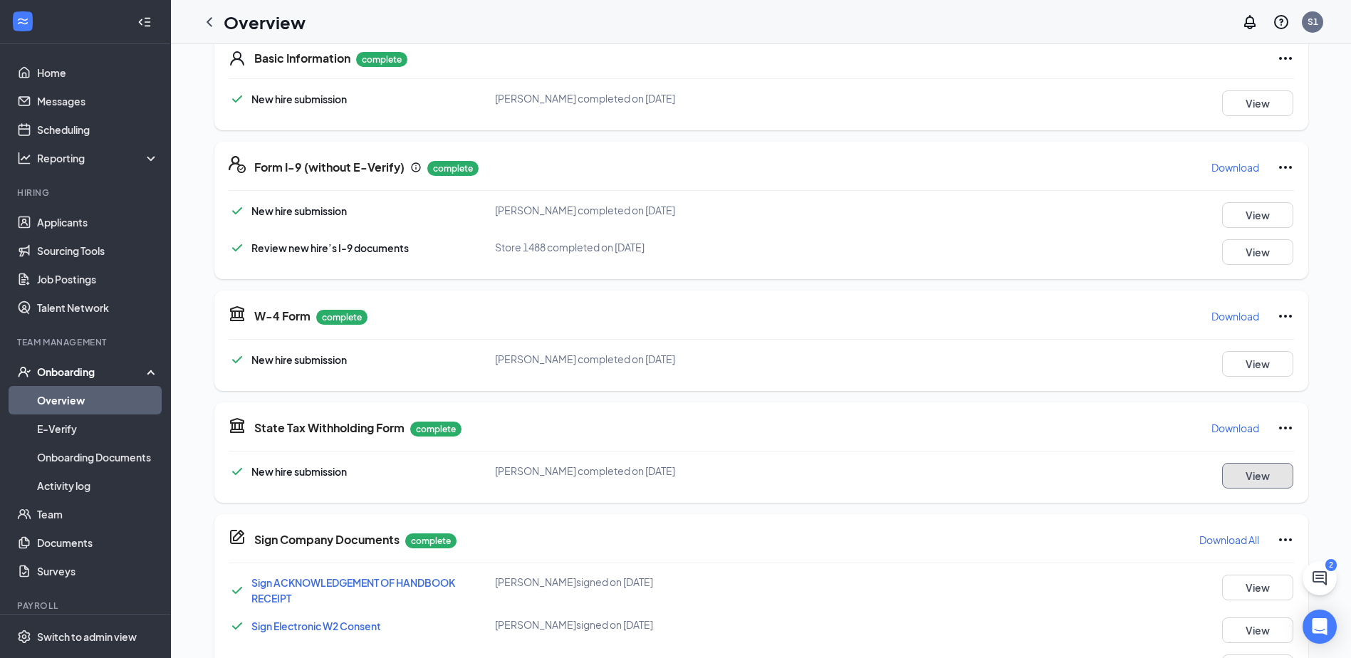
scroll to position [285, 0]
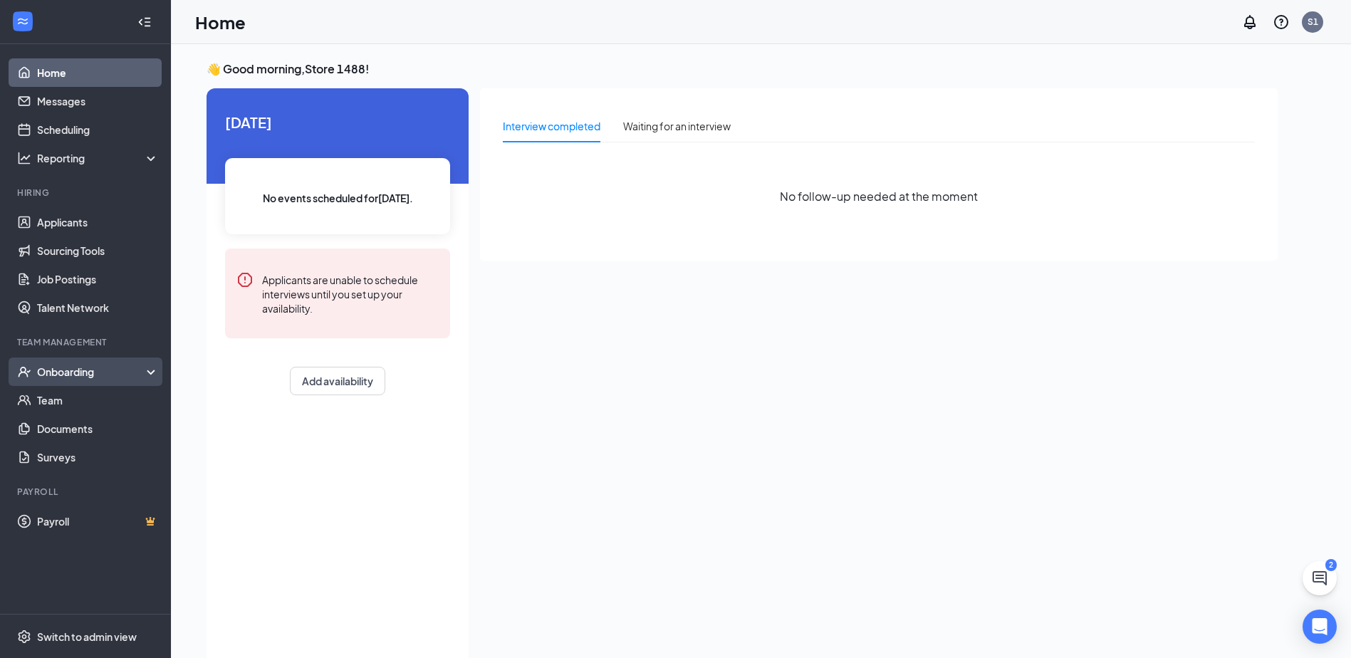
click at [52, 376] on div "Onboarding" at bounding box center [92, 372] width 110 height 14
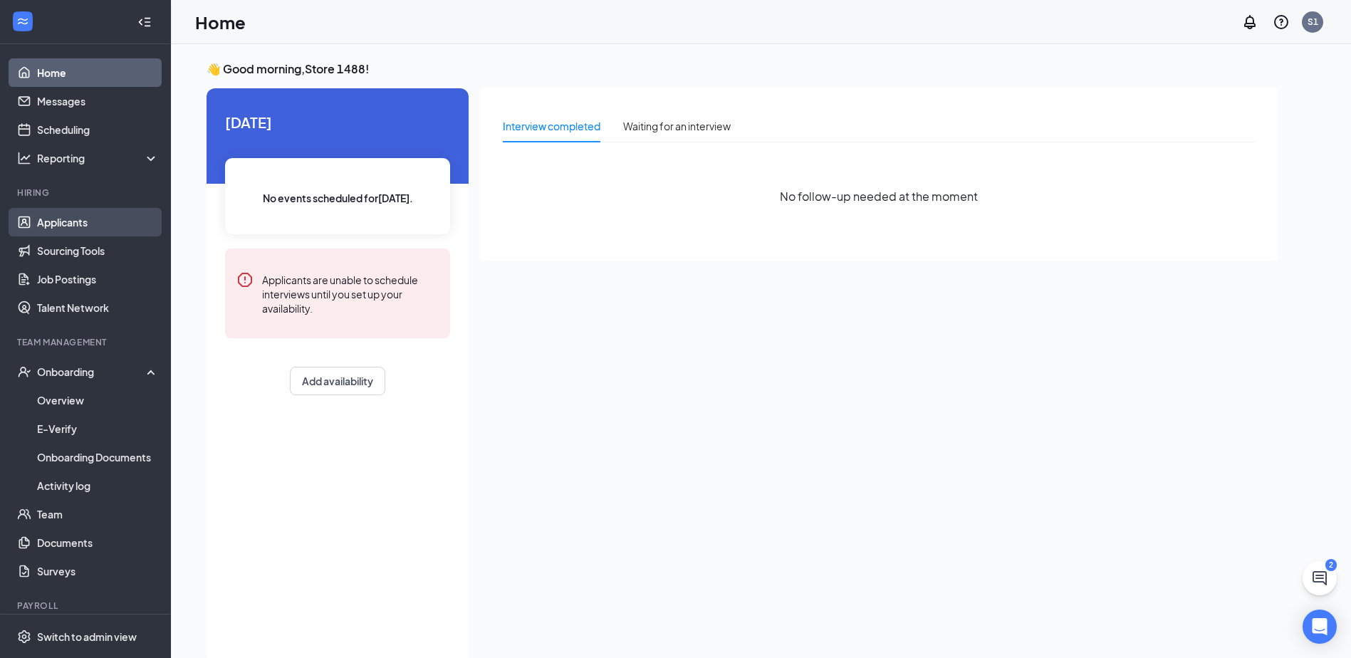
click at [67, 219] on link "Applicants" at bounding box center [98, 222] width 122 height 28
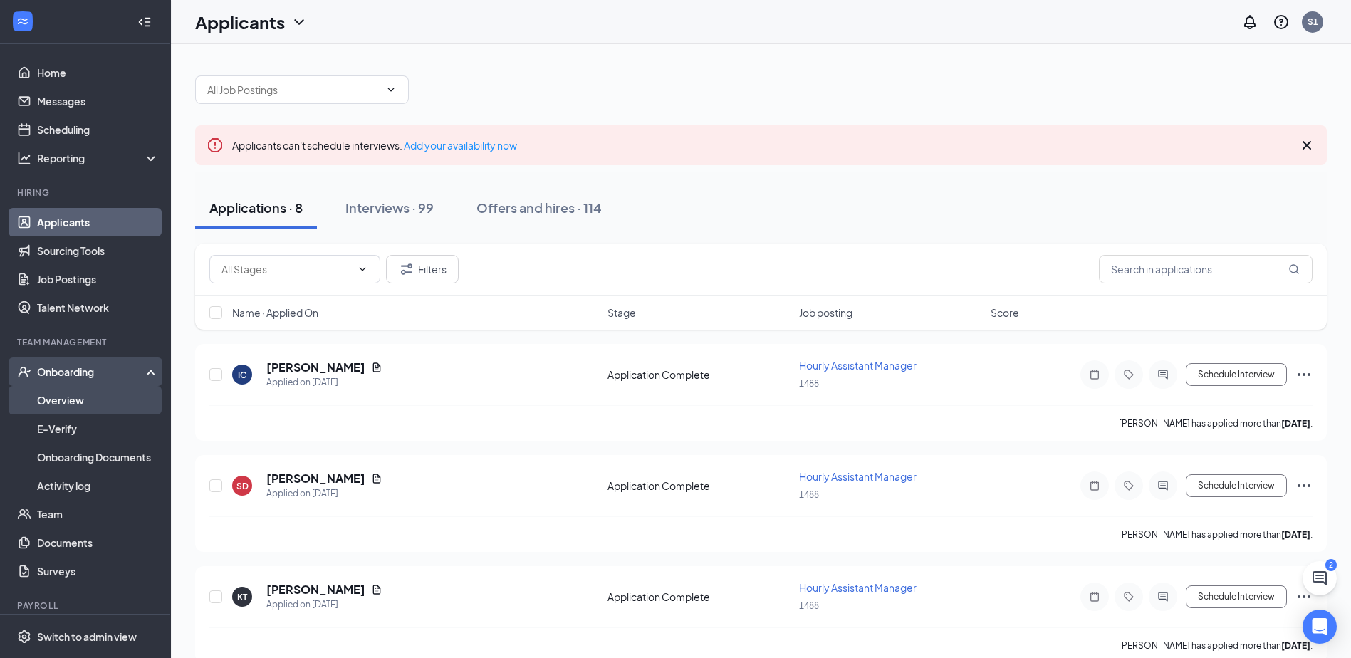
click at [89, 402] on link "Overview" at bounding box center [98, 400] width 122 height 28
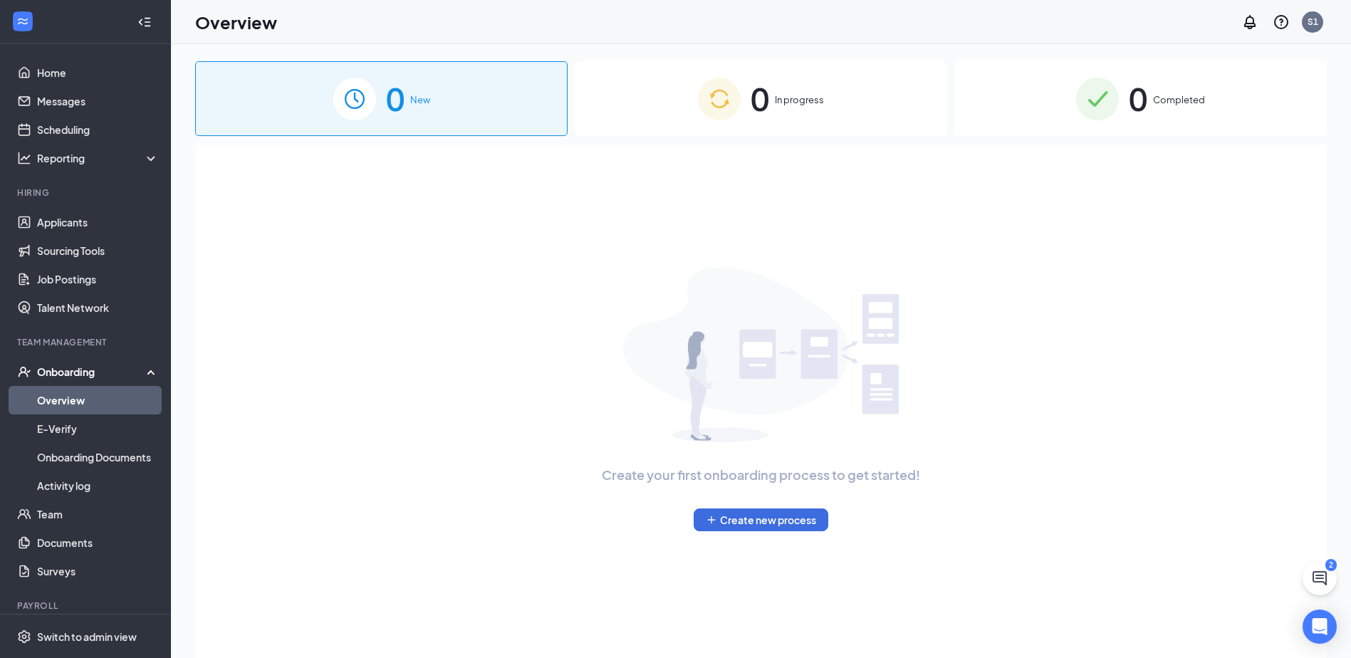
click at [1159, 118] on div "0 Completed" at bounding box center [1141, 98] width 373 height 75
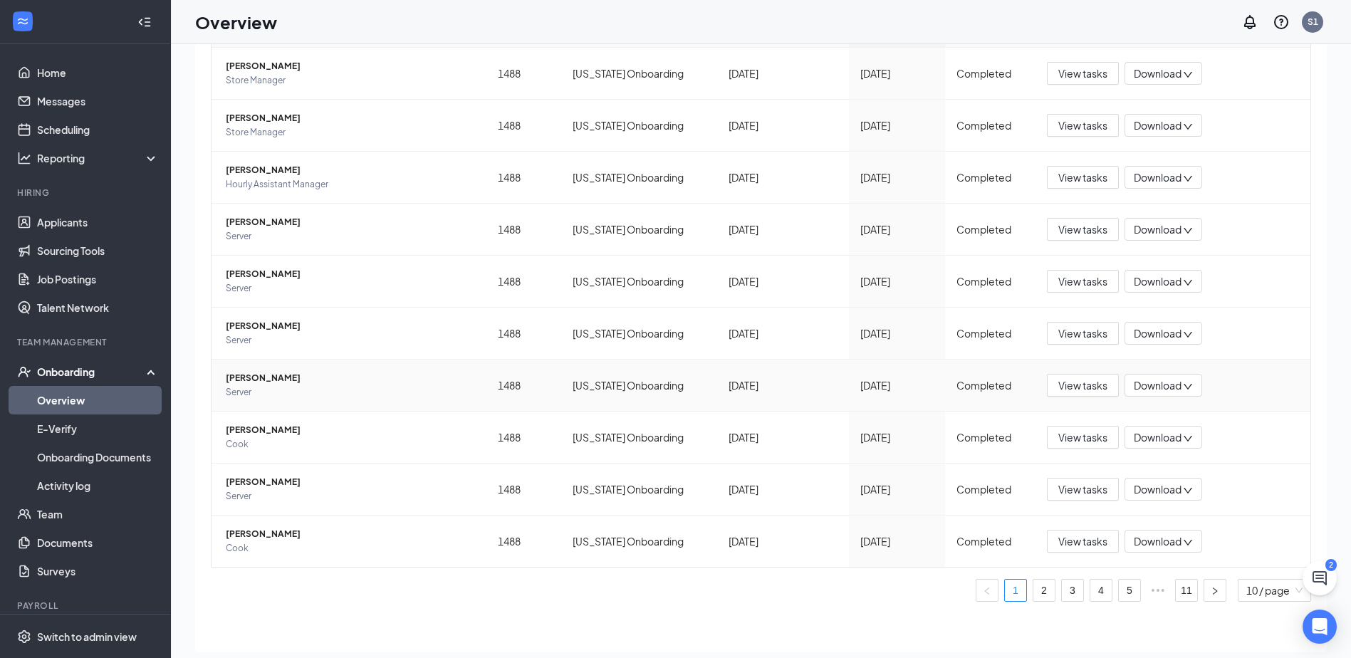
scroll to position [64, 0]
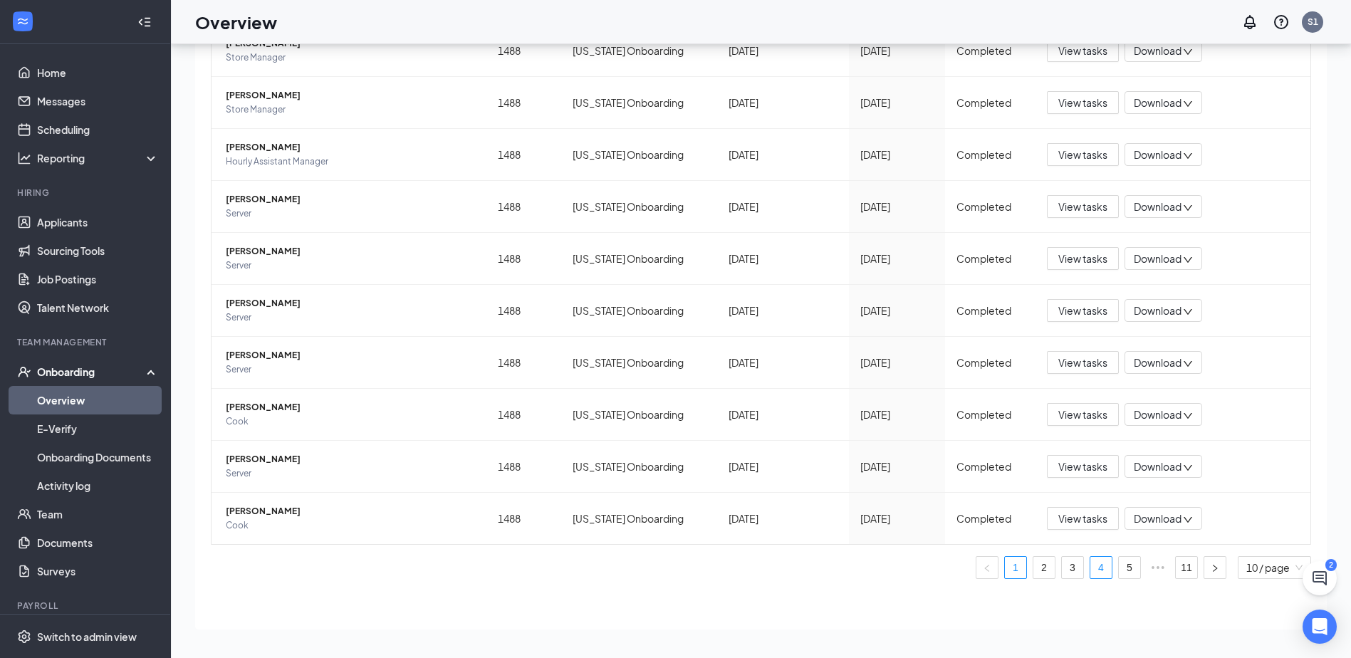
click at [1101, 561] on li "4" at bounding box center [1101, 567] width 23 height 23
click at [1119, 565] on link "6" at bounding box center [1129, 567] width 21 height 21
click at [1124, 568] on link "8" at bounding box center [1129, 567] width 21 height 21
click at [1176, 565] on link "11" at bounding box center [1186, 567] width 21 height 21
click at [1059, 513] on span "View tasks" at bounding box center [1083, 519] width 49 height 16
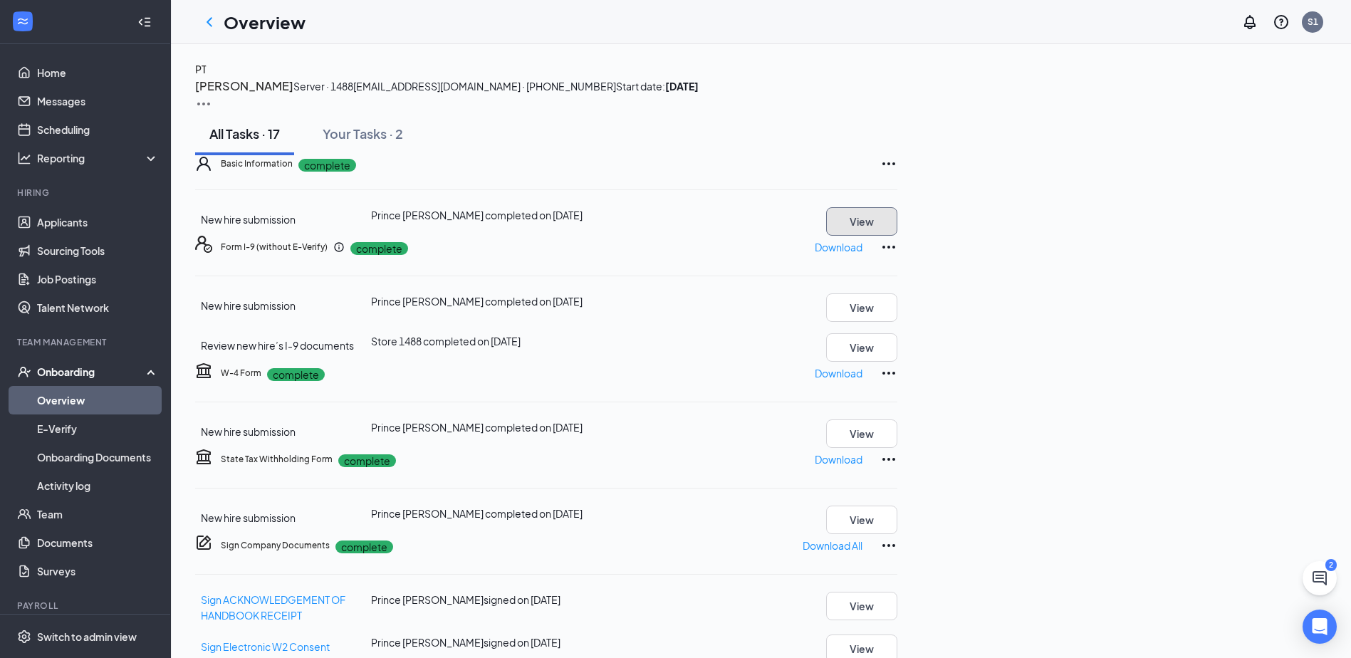
click at [898, 236] on button "View" at bounding box center [861, 221] width 71 height 28
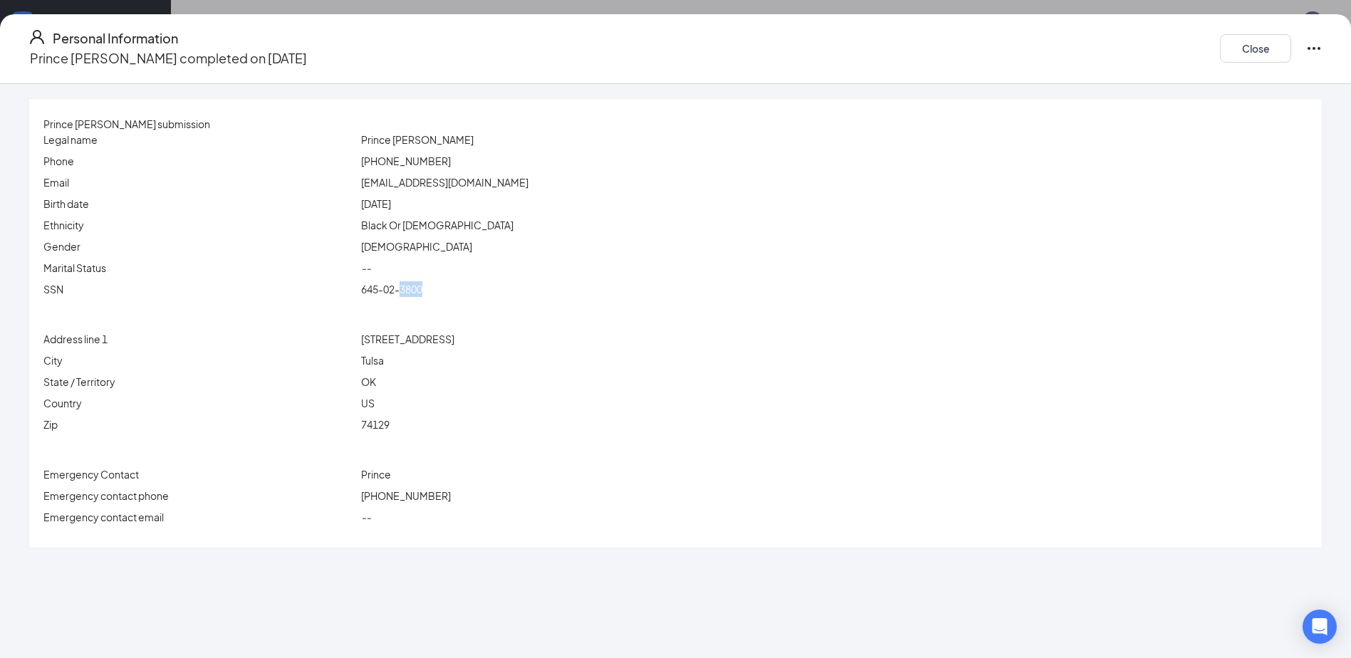
drag, startPoint x: 509, startPoint y: 294, endPoint x: 521, endPoint y: 294, distance: 12.1
click at [521, 294] on div "645-02-3800" at bounding box center [834, 289] width 952 height 16
drag, startPoint x: 521, startPoint y: 294, endPoint x: 640, endPoint y: 296, distance: 119.0
click at [613, 302] on div "SSN 645-02-3800" at bounding box center [675, 291] width 1265 height 21
click at [1220, 38] on button "Close" at bounding box center [1255, 48] width 71 height 28
